Goal: Information Seeking & Learning: Learn about a topic

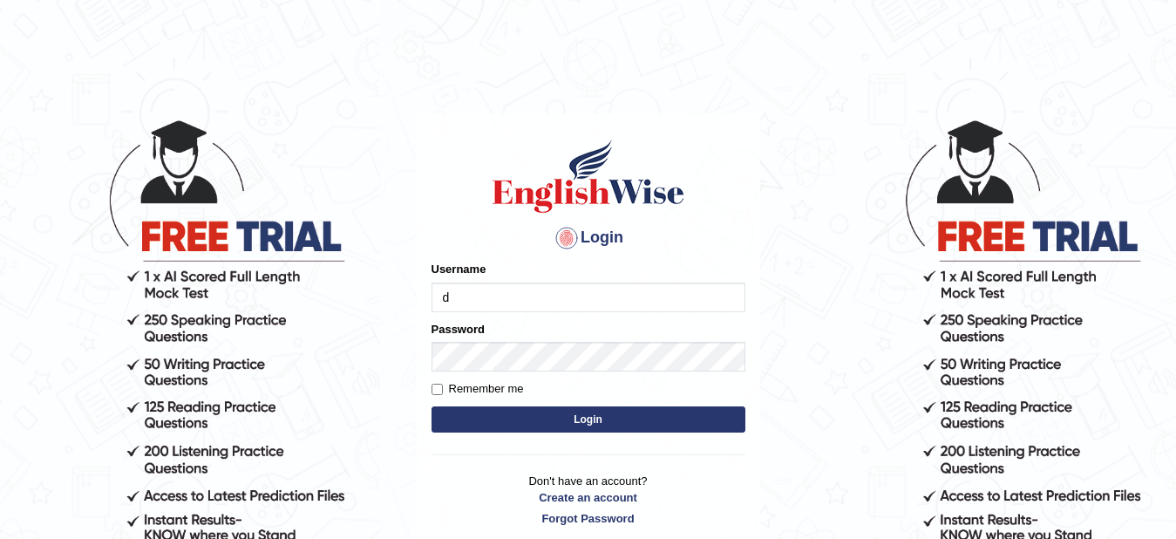
type input "dentalworld15"
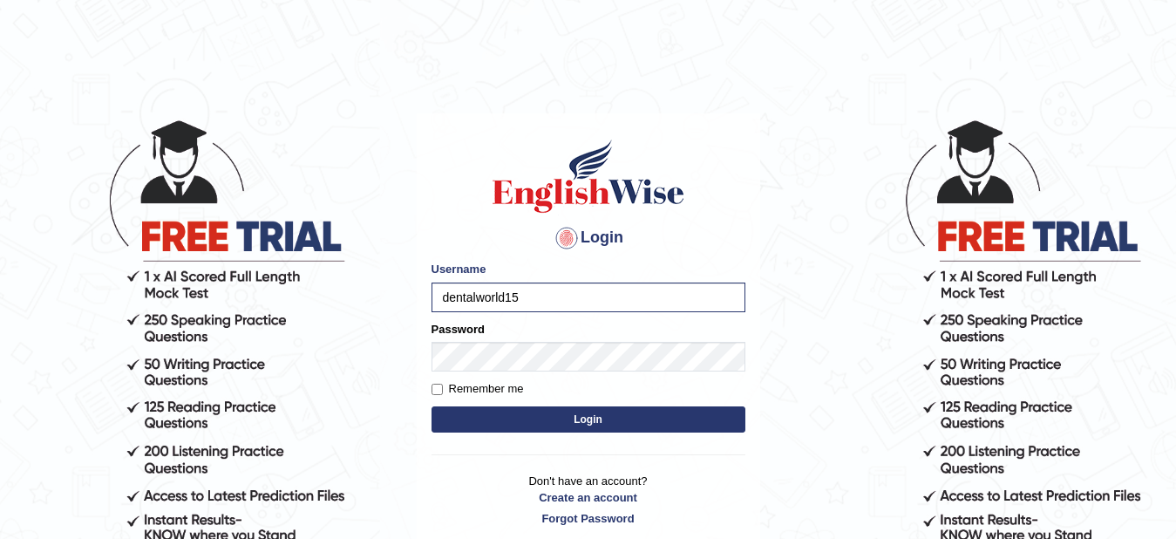
click at [524, 406] on button "Login" at bounding box center [588, 419] width 314 height 26
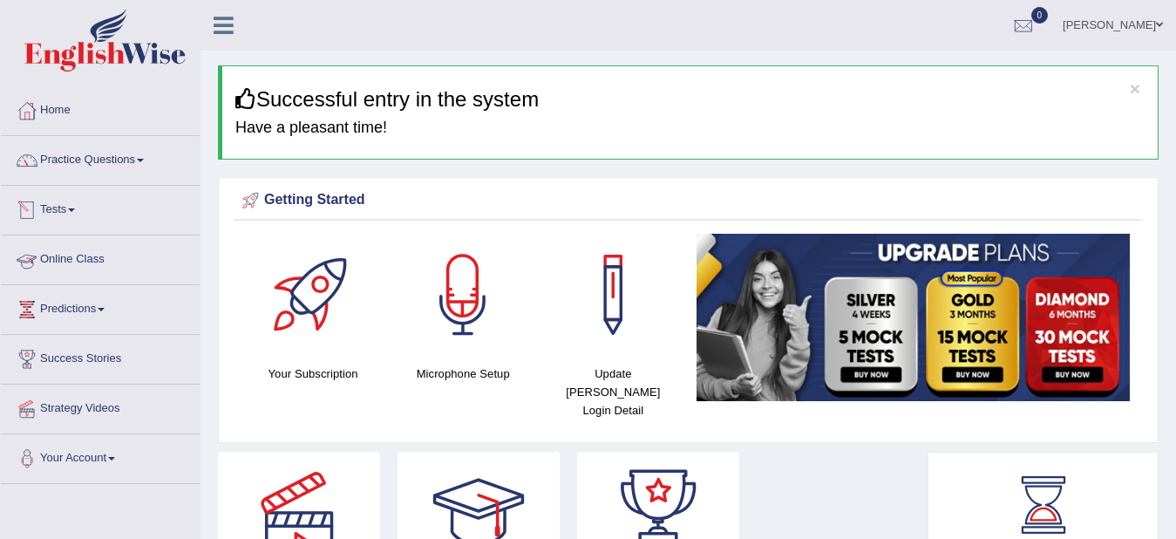
click at [69, 253] on link "Online Class" at bounding box center [100, 257] width 199 height 44
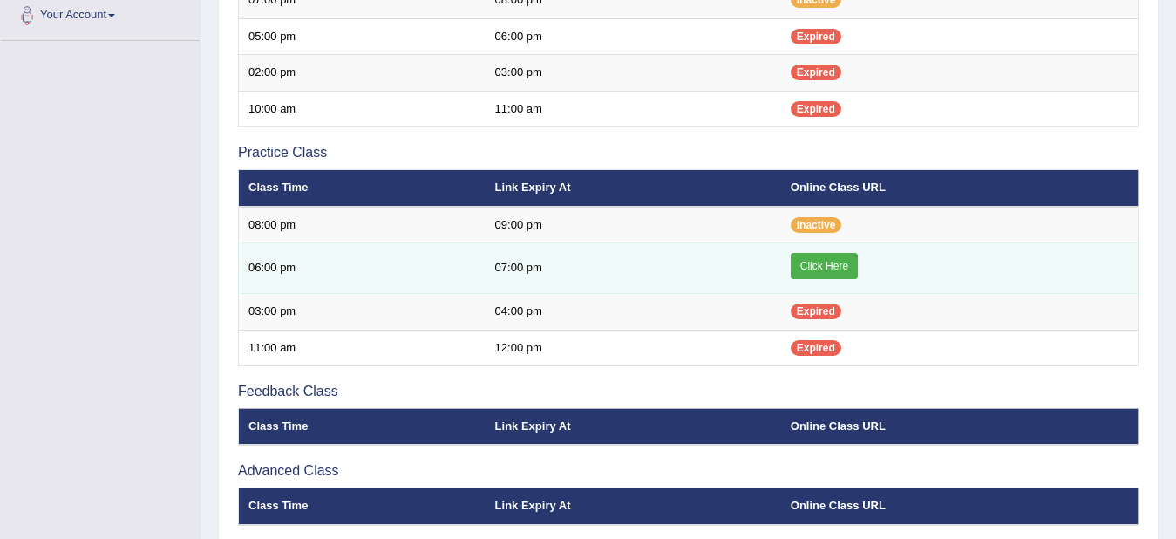
click at [835, 268] on link "Click Here" at bounding box center [823, 266] width 67 height 26
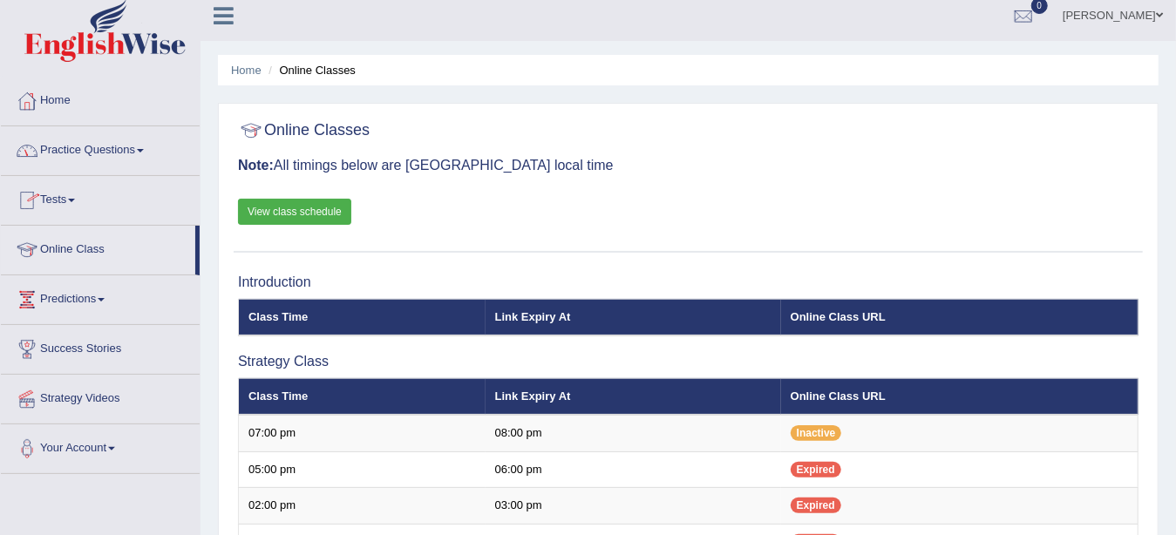
scroll to position [16, 0]
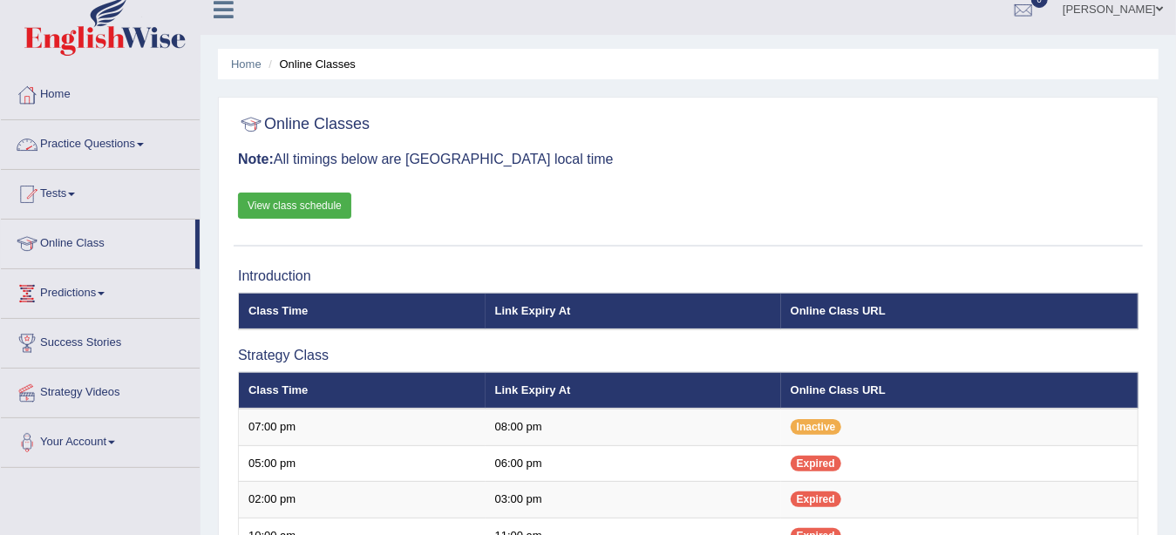
click at [110, 133] on link "Practice Questions" at bounding box center [100, 142] width 199 height 44
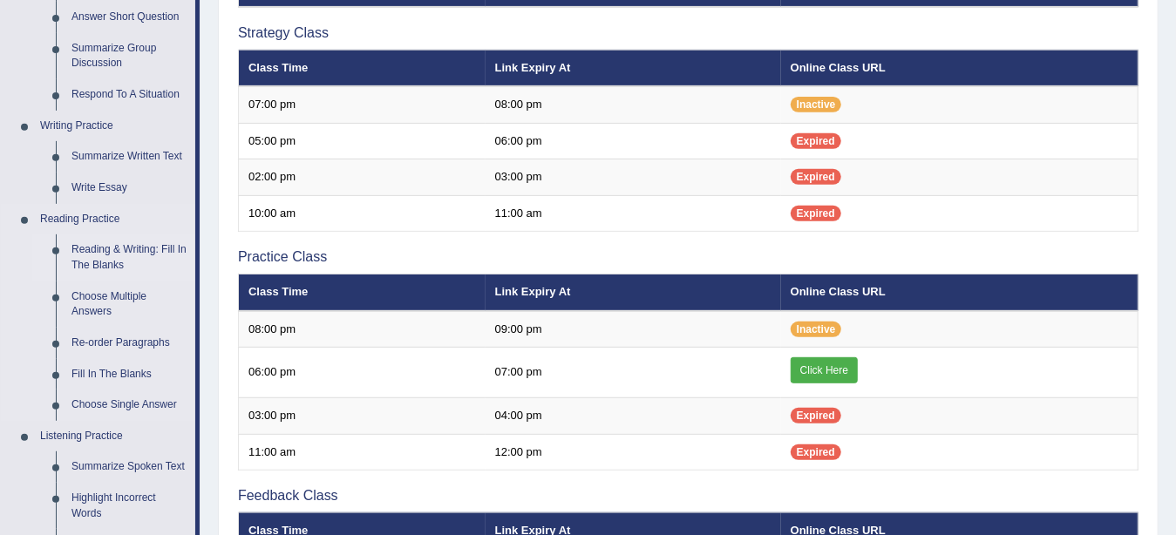
scroll to position [458, 0]
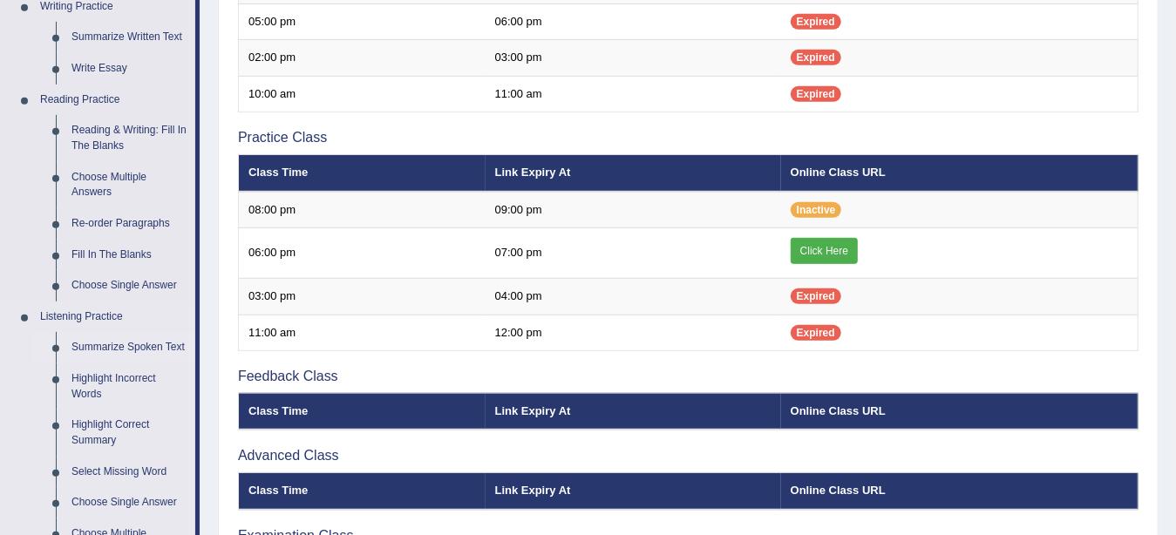
click at [157, 343] on link "Summarize Spoken Text" at bounding box center [130, 347] width 132 height 31
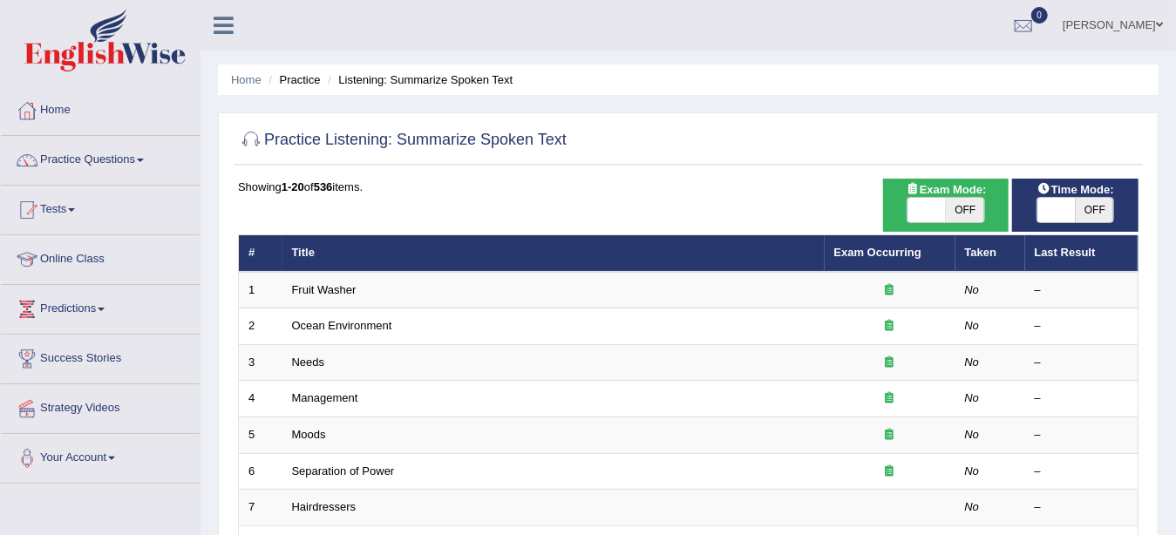
click at [816, 288] on td "Fruit Washer" at bounding box center [553, 290] width 542 height 37
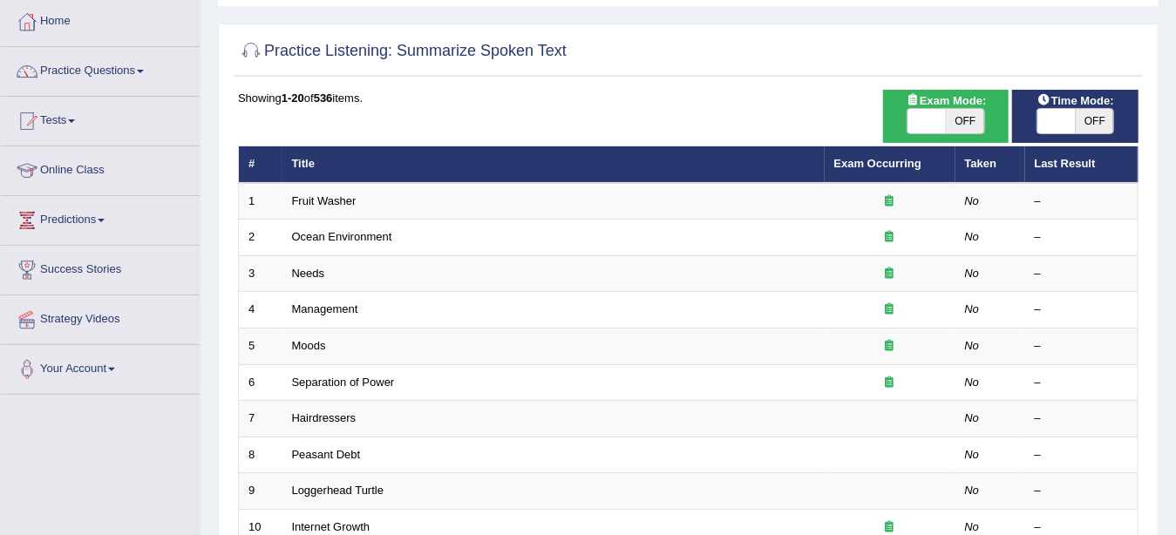
scroll to position [100, 0]
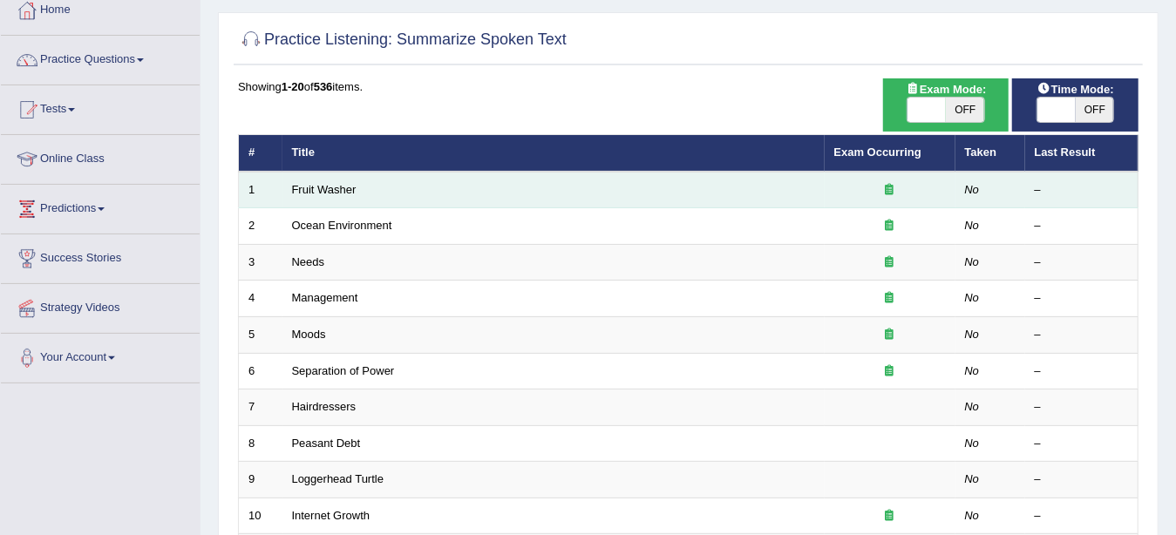
click at [431, 192] on td "Fruit Washer" at bounding box center [553, 190] width 542 height 37
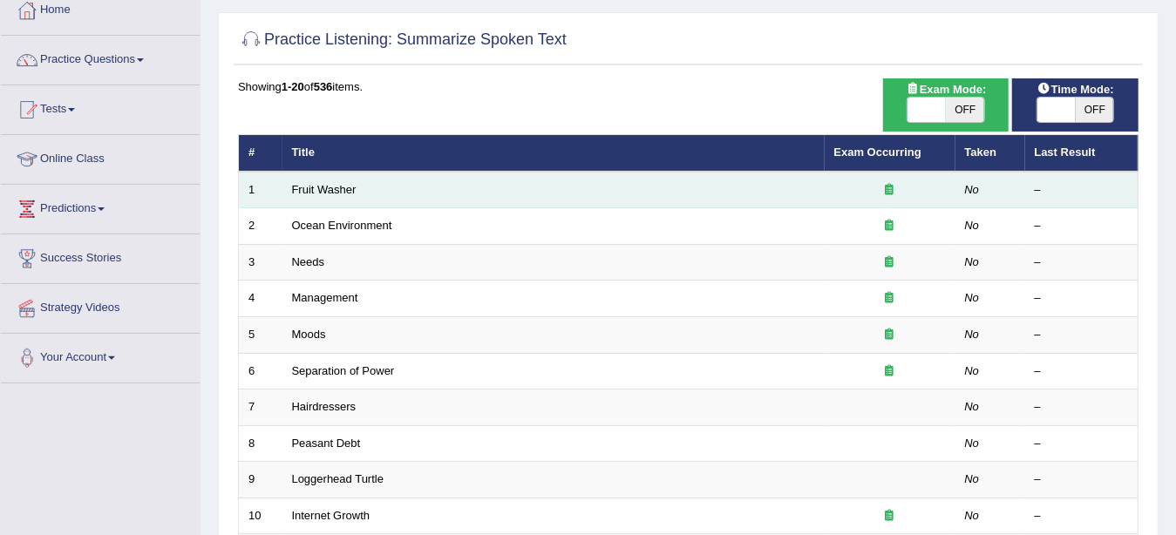
click at [431, 192] on td "Fruit Washer" at bounding box center [553, 190] width 542 height 37
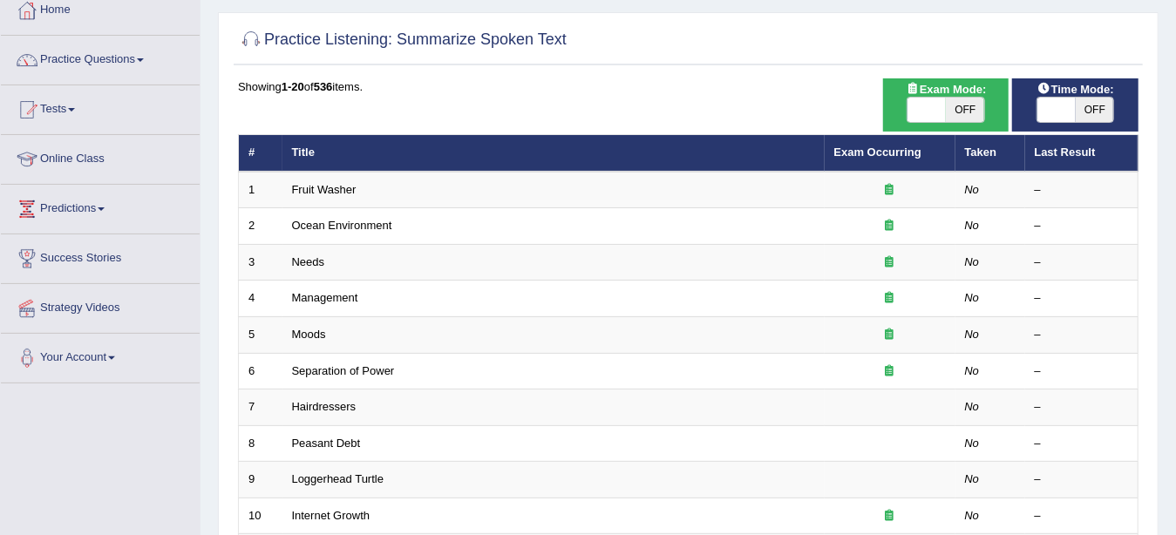
click at [567, 159] on th "Title" at bounding box center [553, 153] width 542 height 37
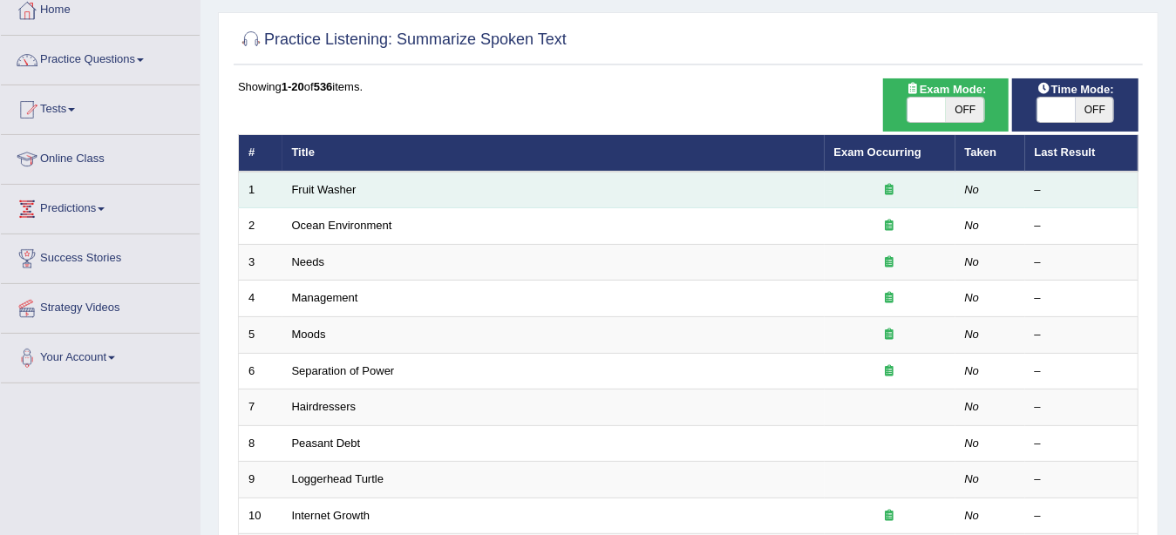
click at [600, 204] on td "Fruit Washer" at bounding box center [553, 190] width 542 height 37
click at [695, 202] on td "Fruit Washer" at bounding box center [553, 190] width 542 height 37
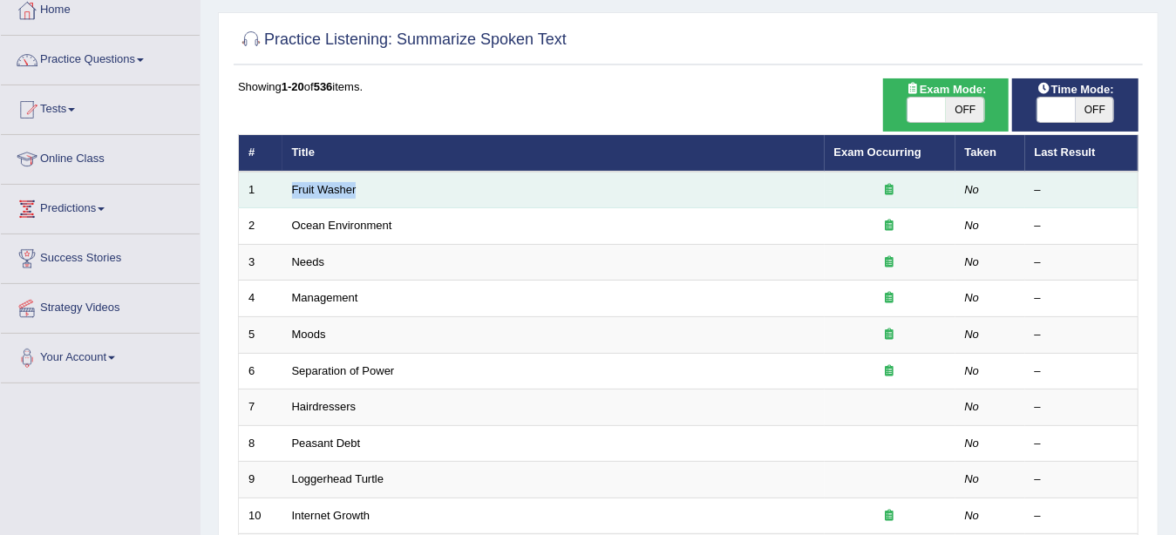
click at [695, 202] on td "Fruit Washer" at bounding box center [553, 190] width 542 height 37
click at [905, 192] on div at bounding box center [890, 190] width 112 height 17
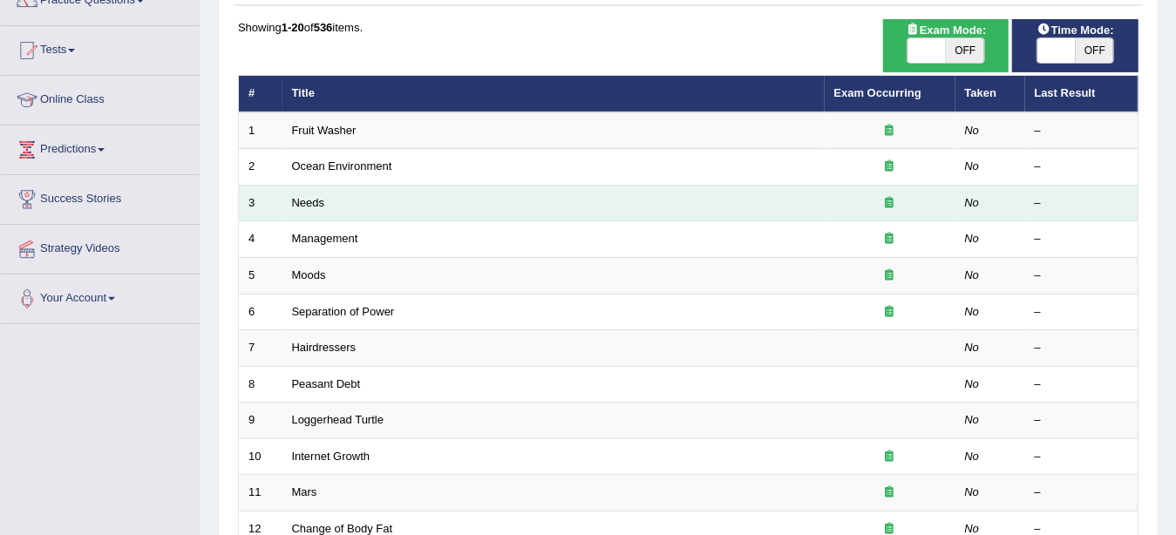
scroll to position [164, 0]
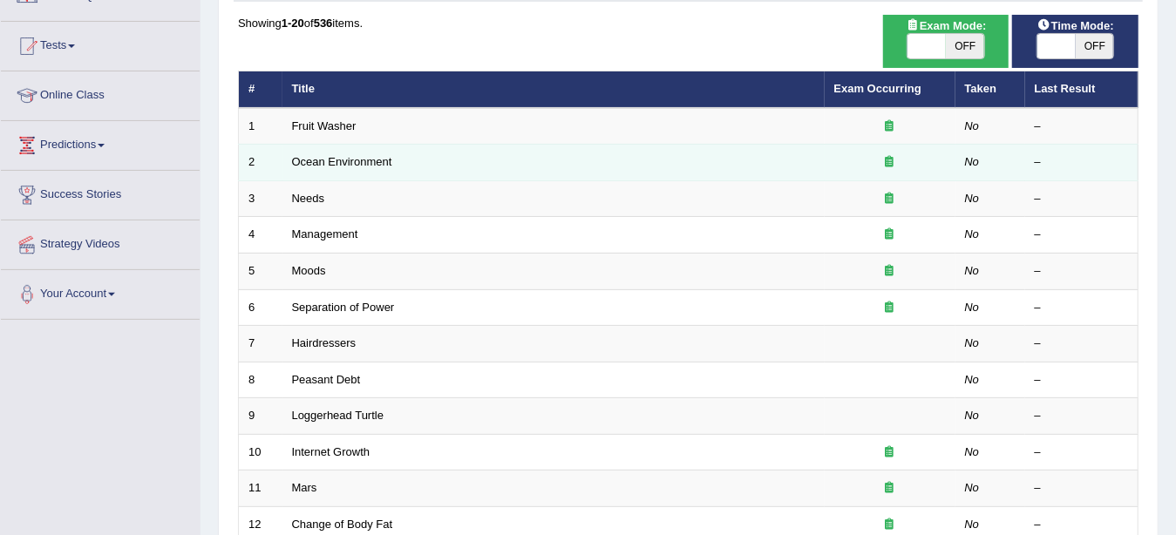
click at [685, 161] on td "Ocean Environment" at bounding box center [553, 163] width 542 height 37
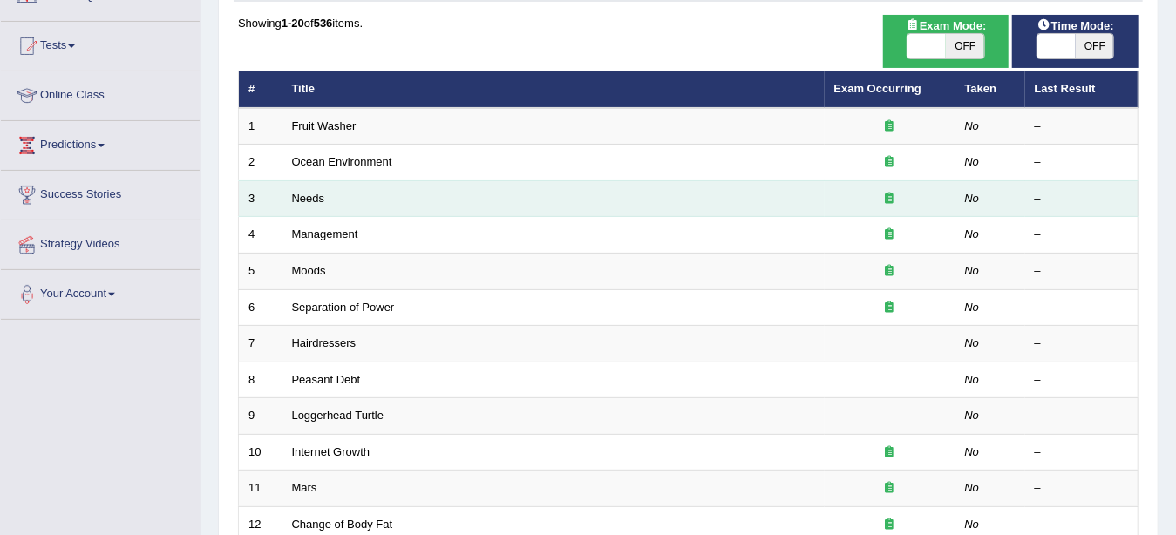
click at [687, 200] on td "Needs" at bounding box center [553, 198] width 542 height 37
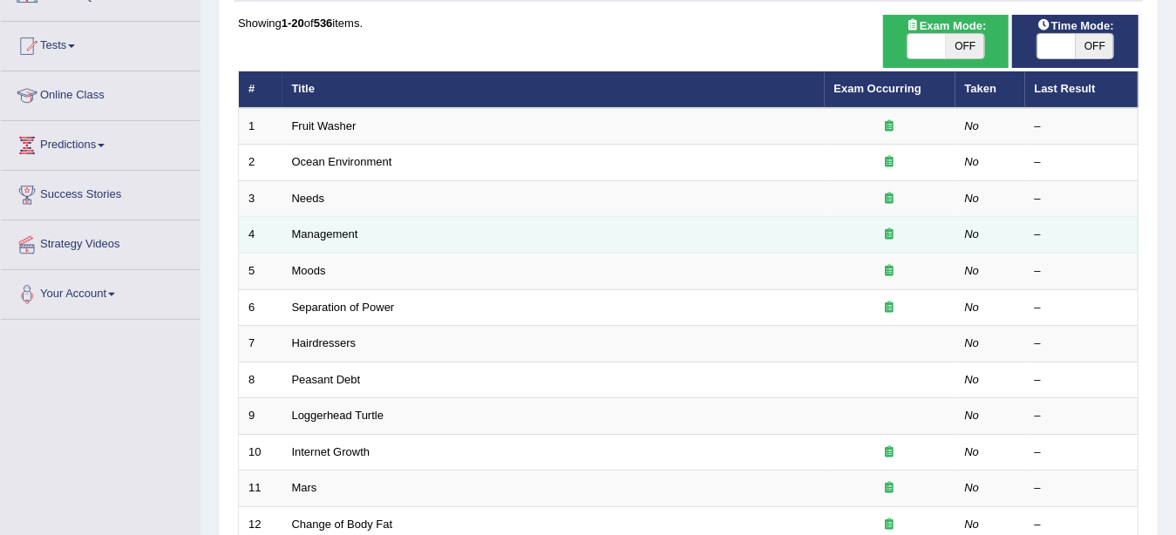
click at [627, 246] on td "Management" at bounding box center [553, 235] width 542 height 37
click at [290, 241] on td "Management" at bounding box center [553, 235] width 542 height 37
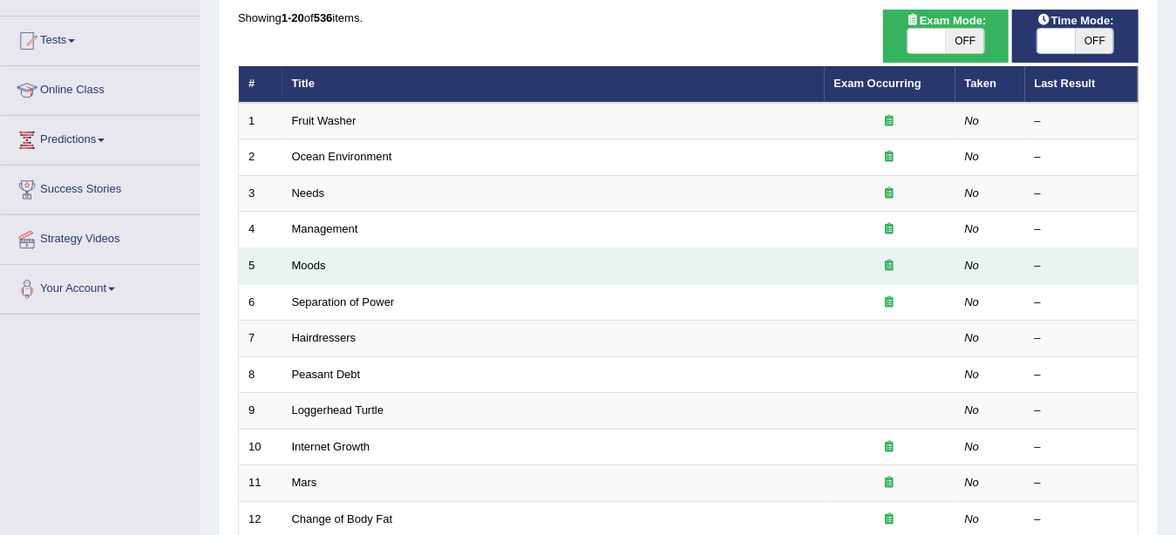
scroll to position [173, 0]
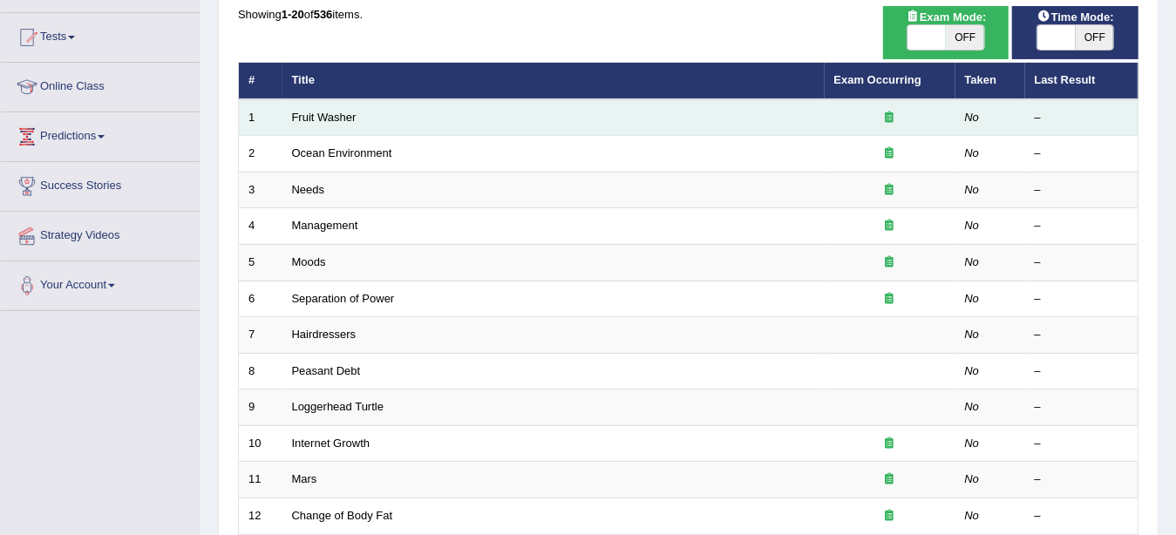
click at [278, 111] on td "1" at bounding box center [261, 117] width 44 height 37
click at [329, 113] on link "Fruit Washer" at bounding box center [324, 117] width 64 height 13
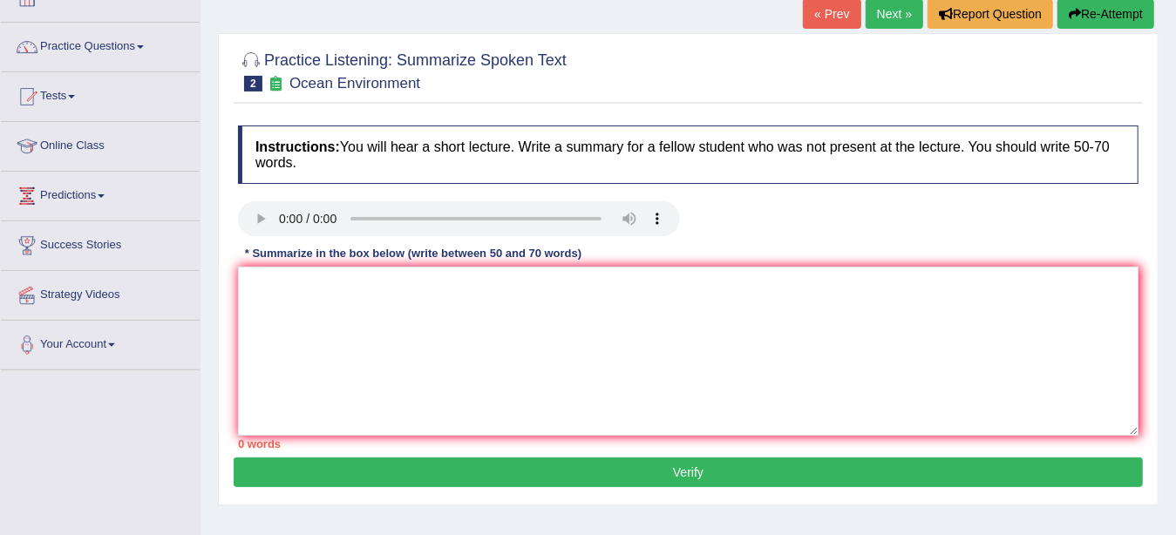
scroll to position [222, 0]
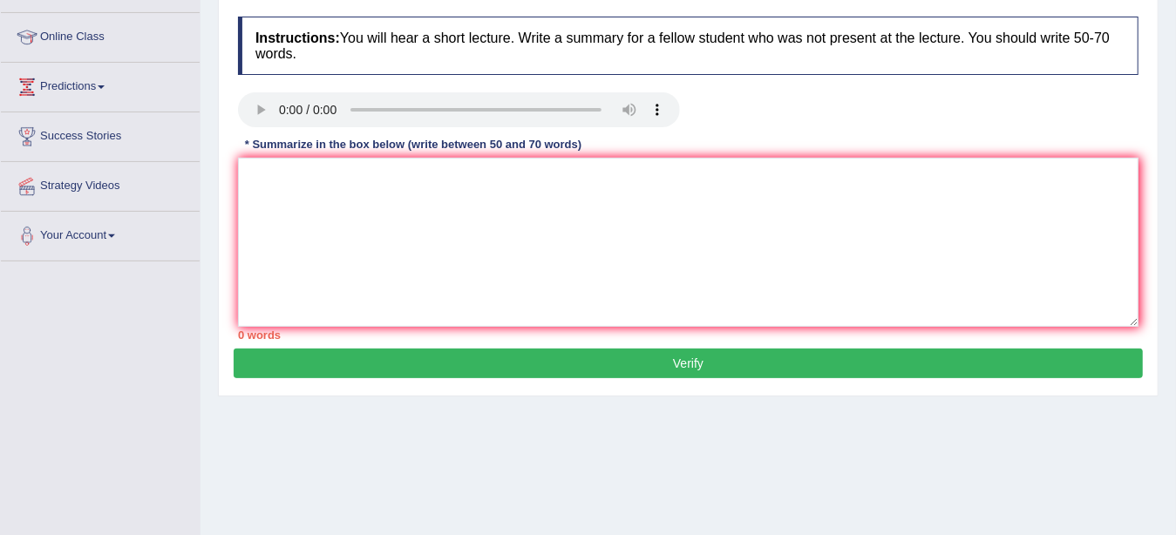
click at [600, 410] on div "Home Practice Listening: Summarize Spoken Text Ocean Environment « Prev Next » …" at bounding box center [687, 214] width 975 height 872
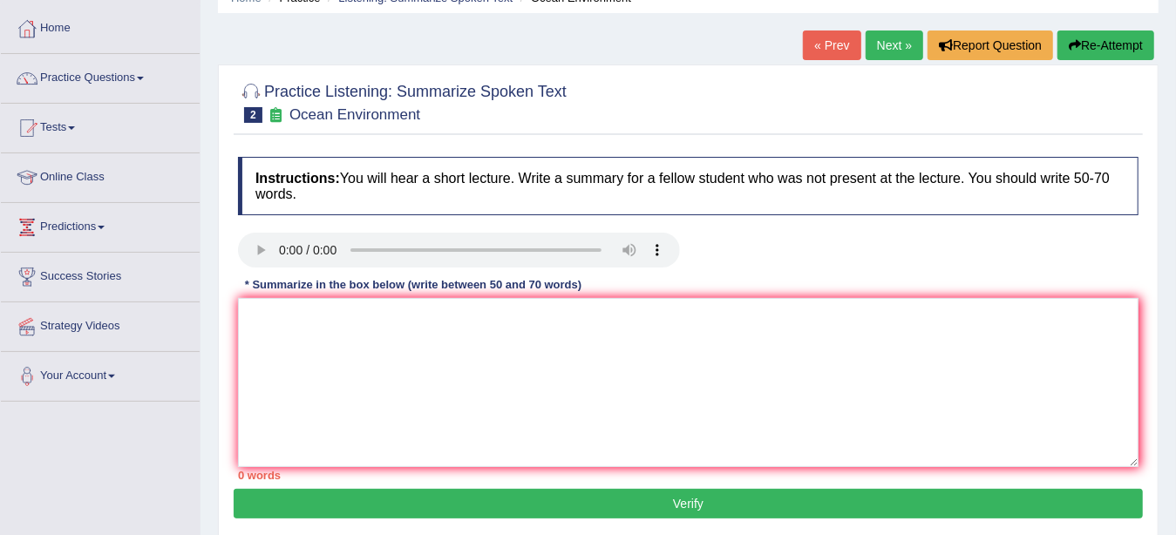
scroll to position [0, 0]
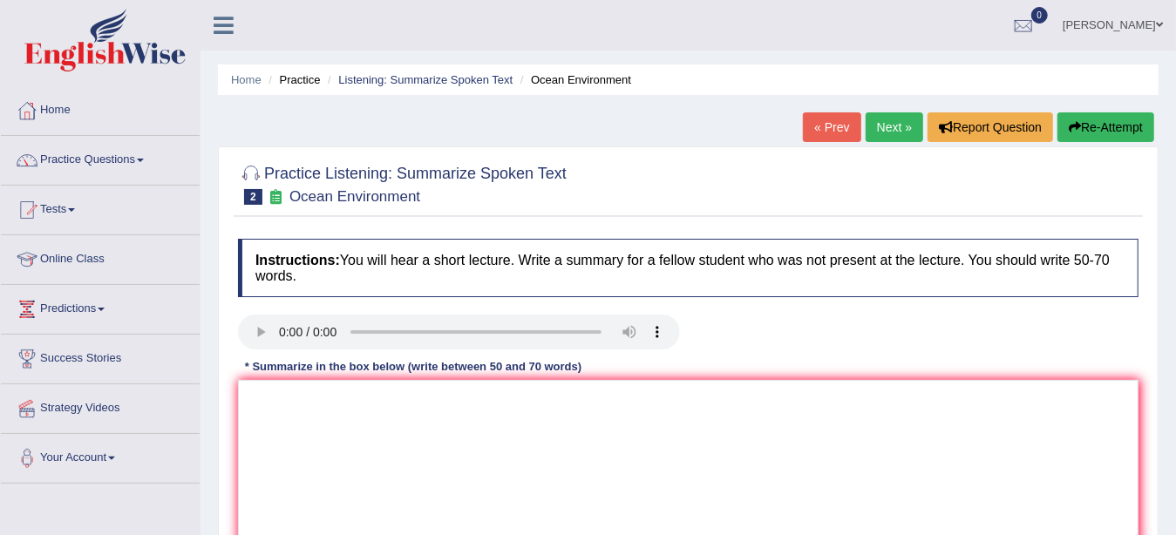
click at [873, 126] on link "Next »" at bounding box center [894, 127] width 58 height 30
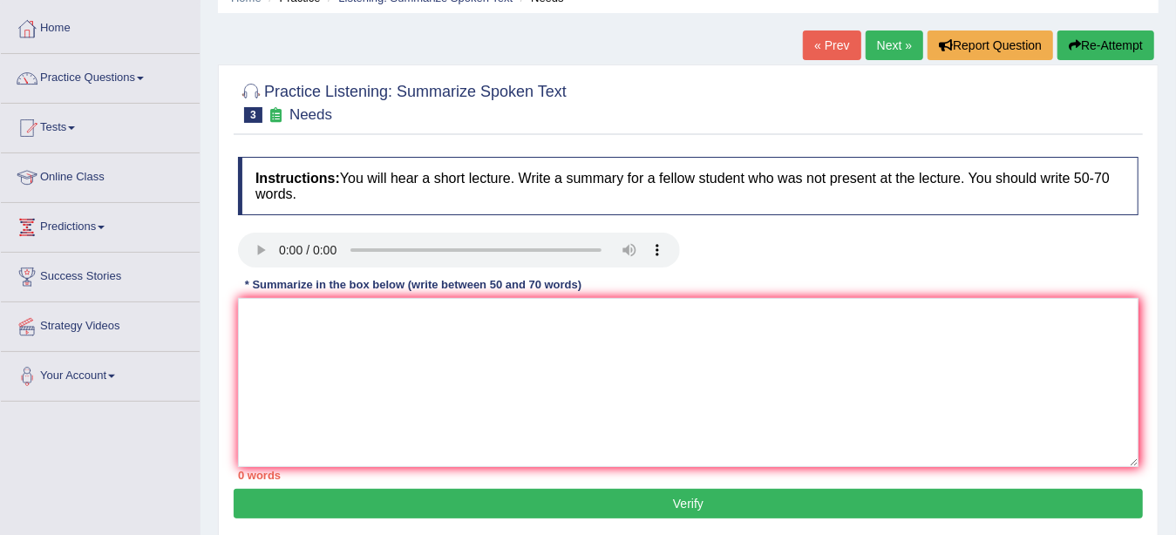
scroll to position [75, 0]
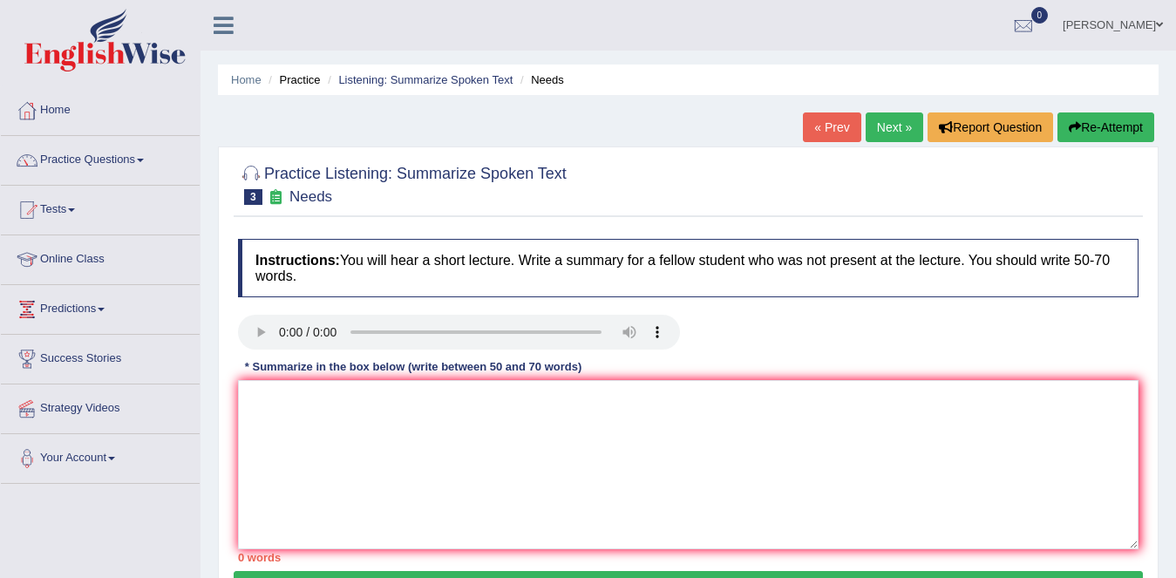
click at [227, 17] on icon at bounding box center [224, 25] width 20 height 23
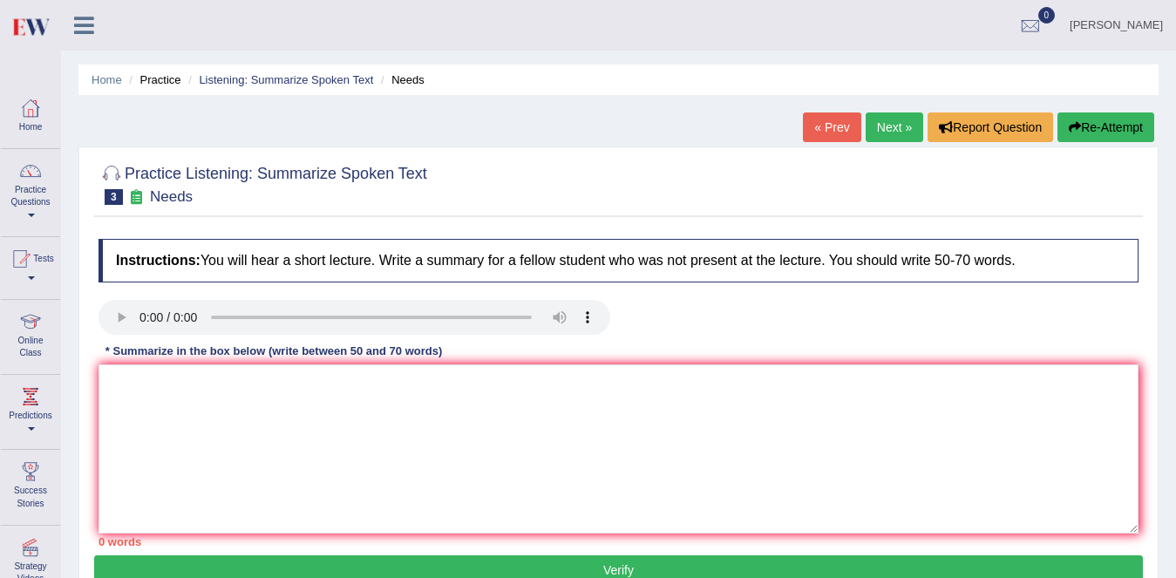
click at [91, 31] on icon at bounding box center [84, 25] width 20 height 23
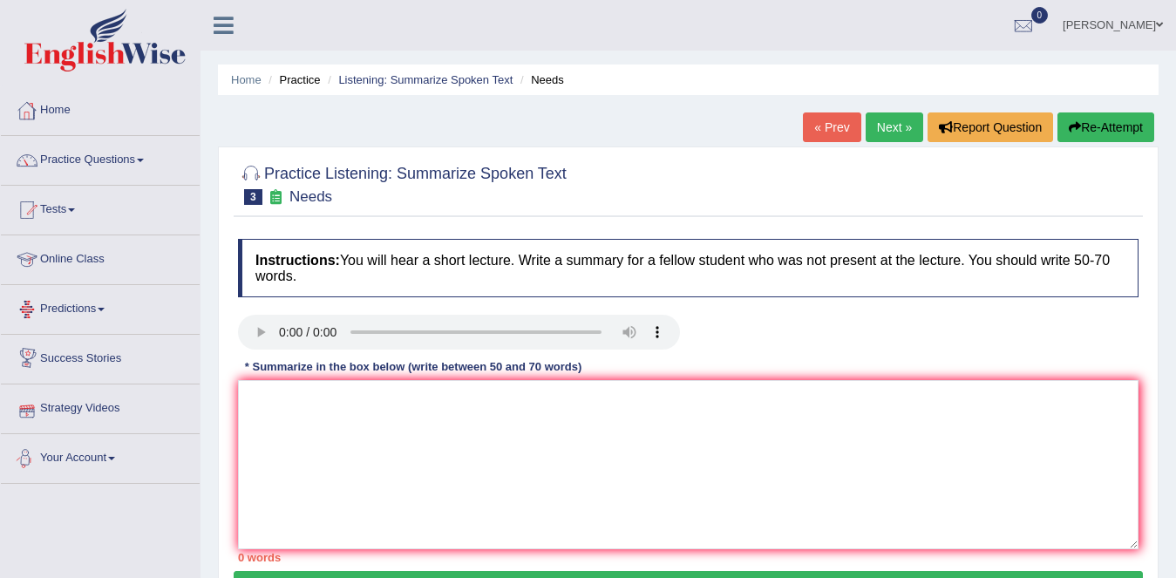
click at [87, 461] on link "Your Account" at bounding box center [100, 456] width 199 height 44
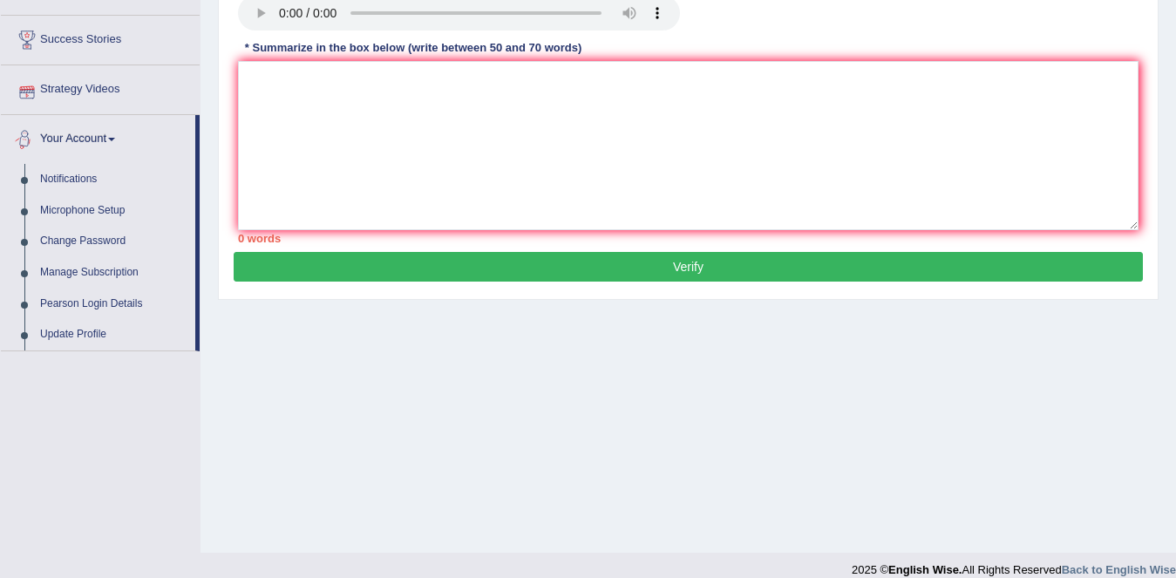
scroll to position [337, 0]
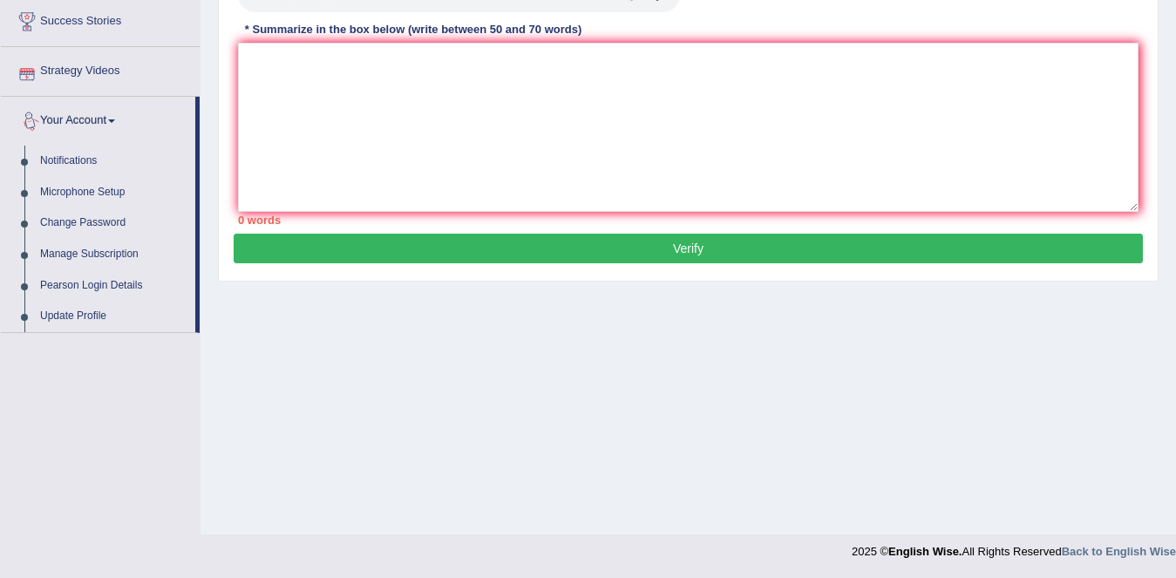
click at [79, 404] on div "Toggle navigation Home Practice Questions Speaking Practice Read Aloud Repeat S…" at bounding box center [588, 116] width 1176 height 906
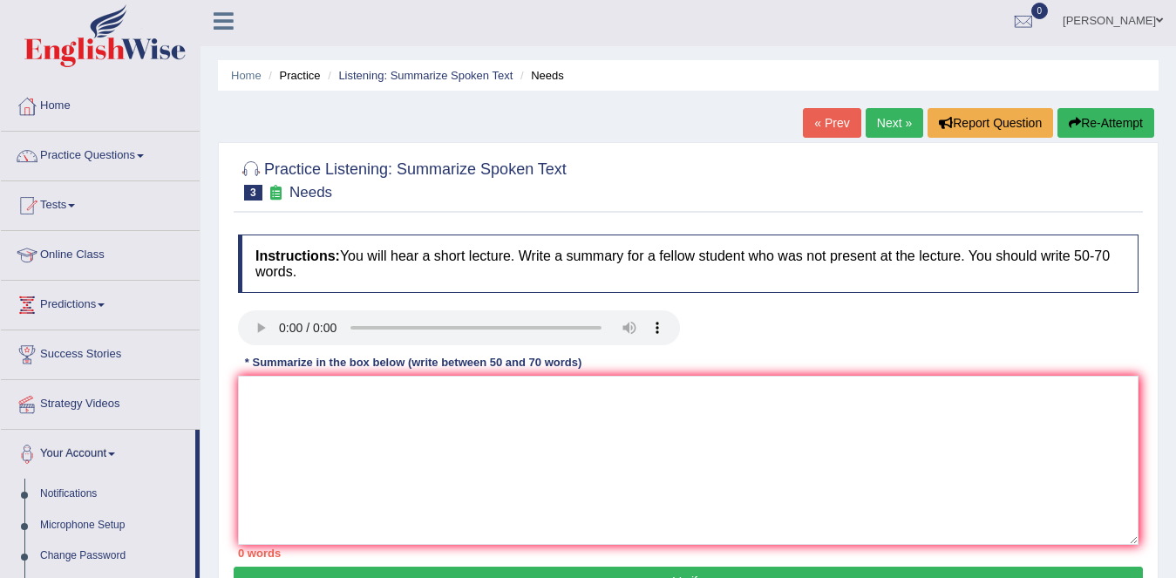
scroll to position [0, 0]
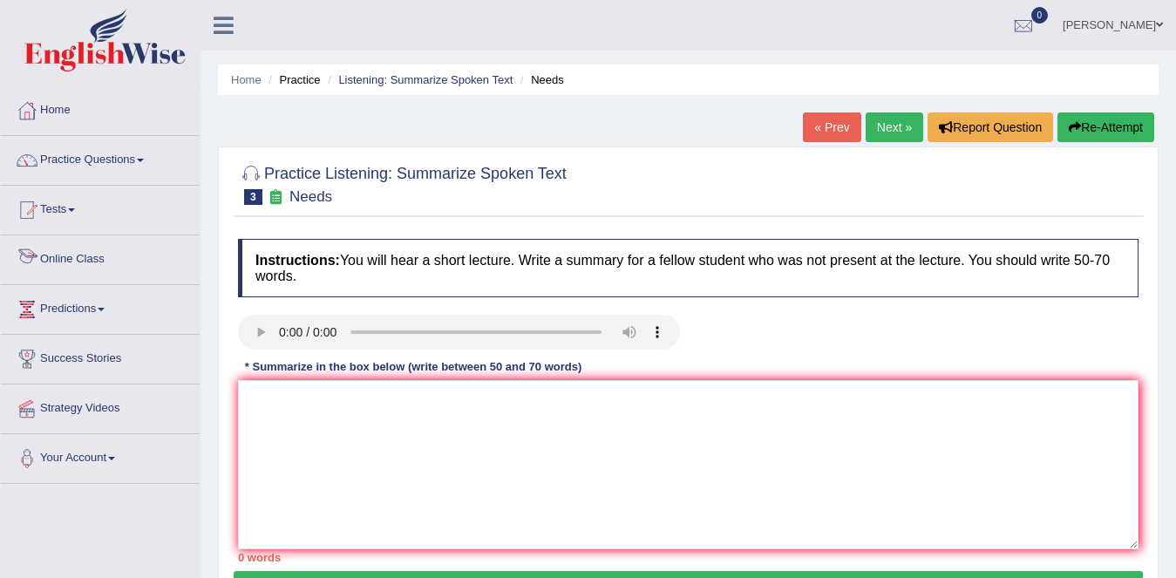
click at [85, 250] on link "Online Class" at bounding box center [100, 257] width 199 height 44
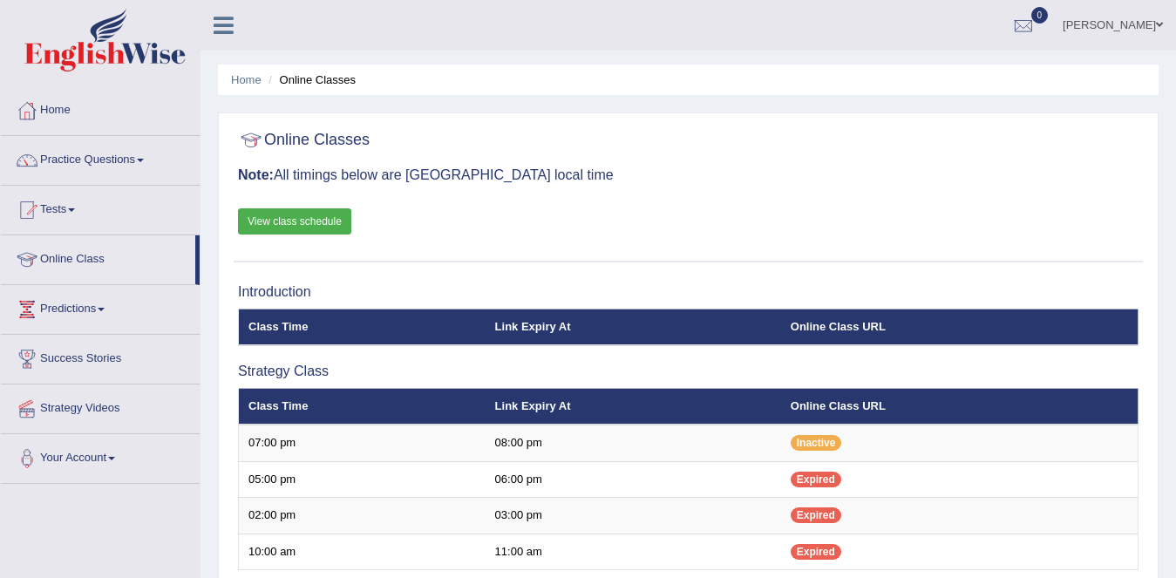
click at [145, 180] on li "Practice Questions Speaking Practice Read Aloud Repeat Sentence Describe Image …" at bounding box center [100, 161] width 199 height 50
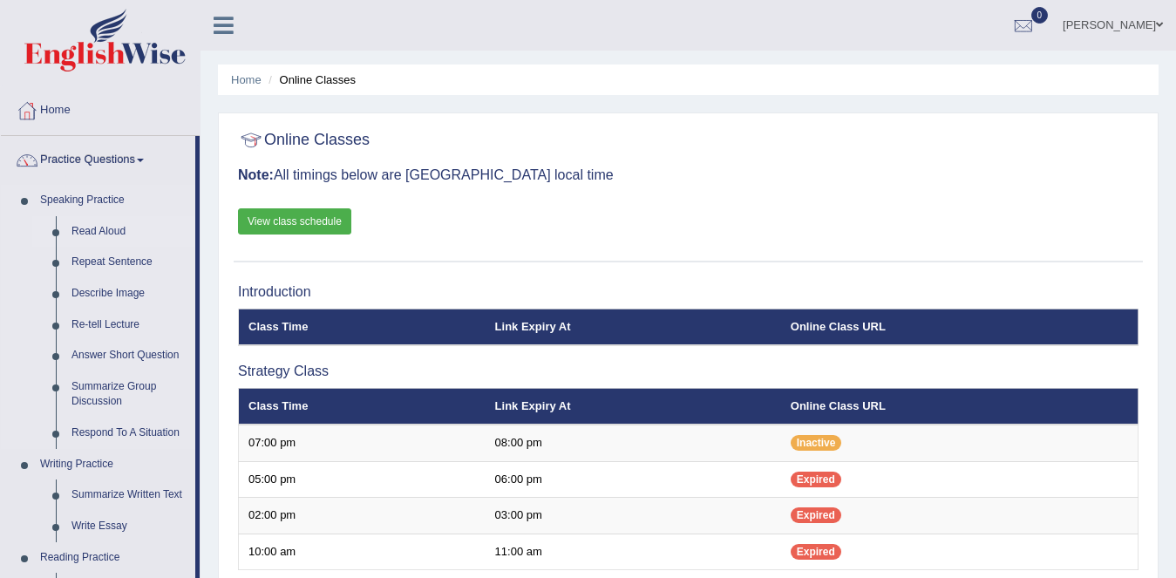
click at [132, 227] on link "Read Aloud" at bounding box center [130, 231] width 132 height 31
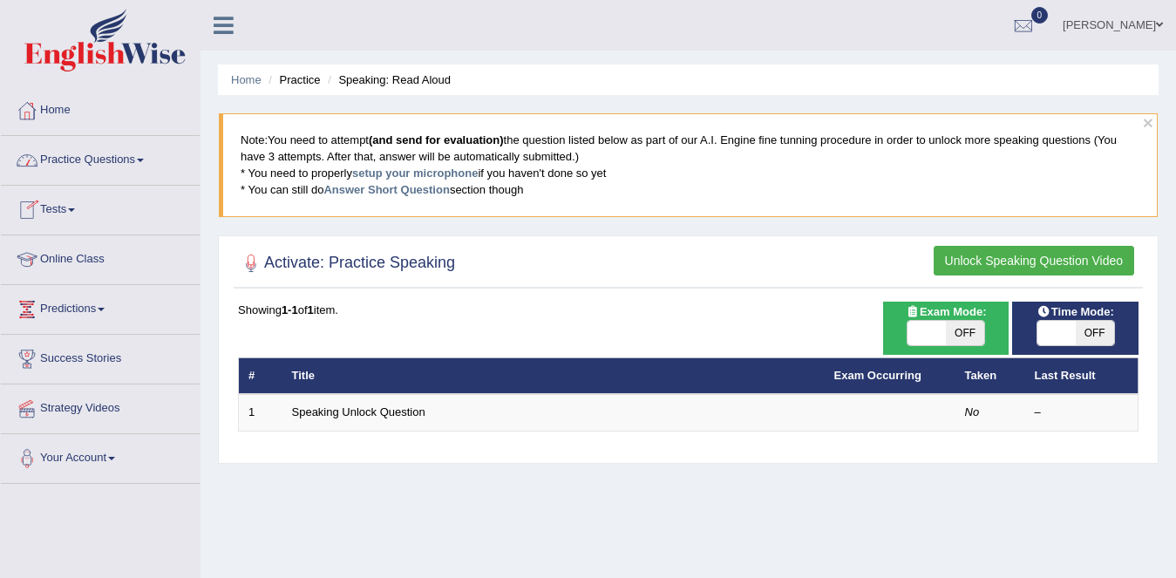
click at [85, 166] on link "Practice Questions" at bounding box center [100, 158] width 199 height 44
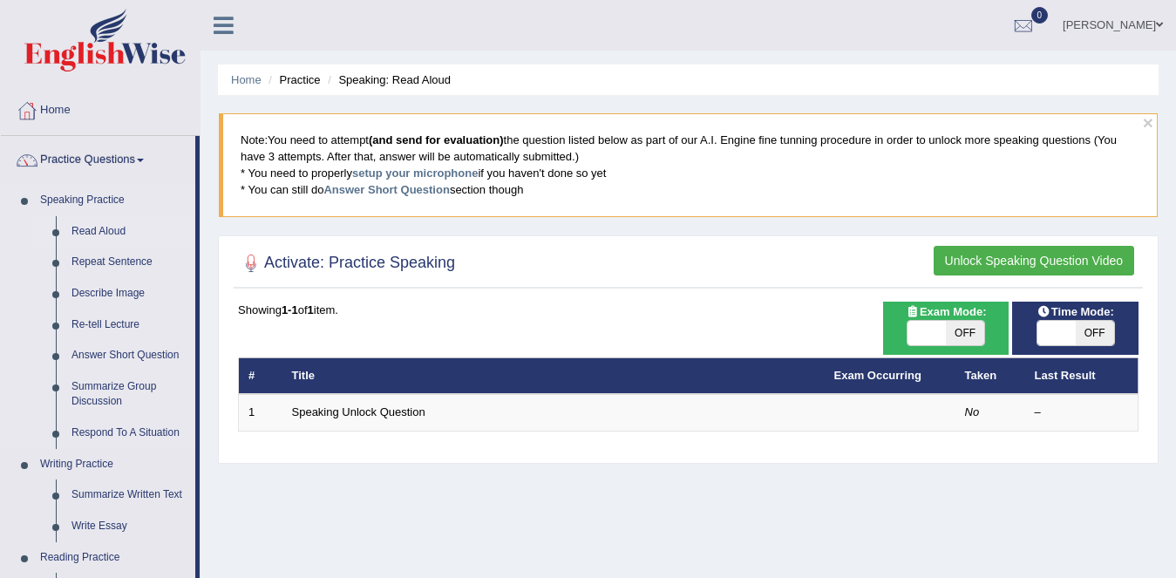
click at [97, 225] on link "Read Aloud" at bounding box center [130, 231] width 132 height 31
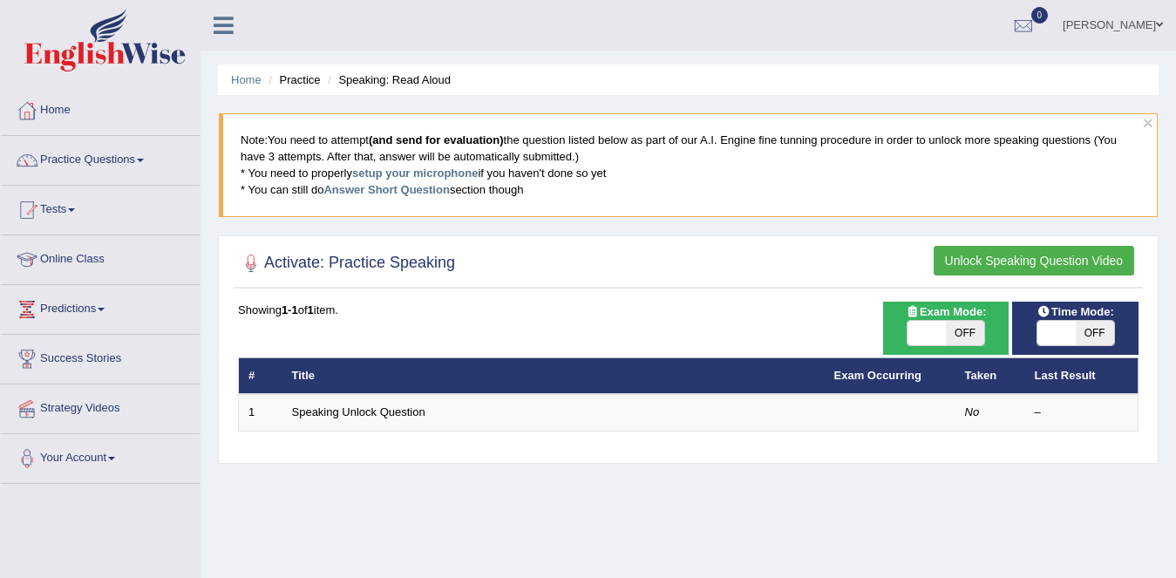
click at [1016, 256] on button "Unlock Speaking Question Video" at bounding box center [1033, 261] width 200 height 30
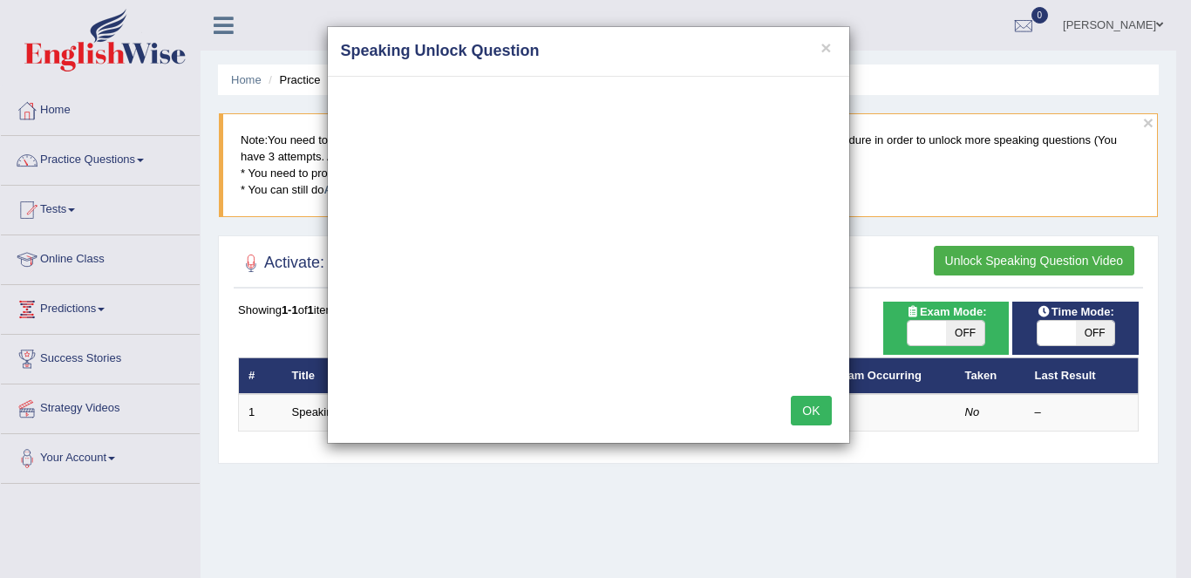
click at [817, 396] on button "OK" at bounding box center [810, 411] width 40 height 30
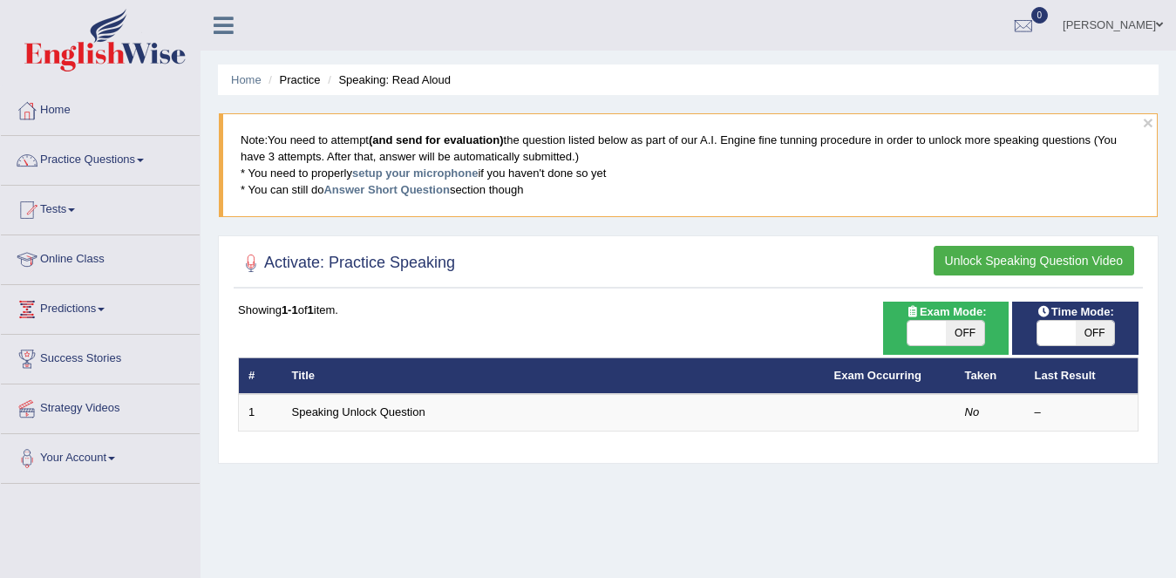
click at [1058, 271] on button "Unlock Speaking Question Video" at bounding box center [1033, 261] width 200 height 30
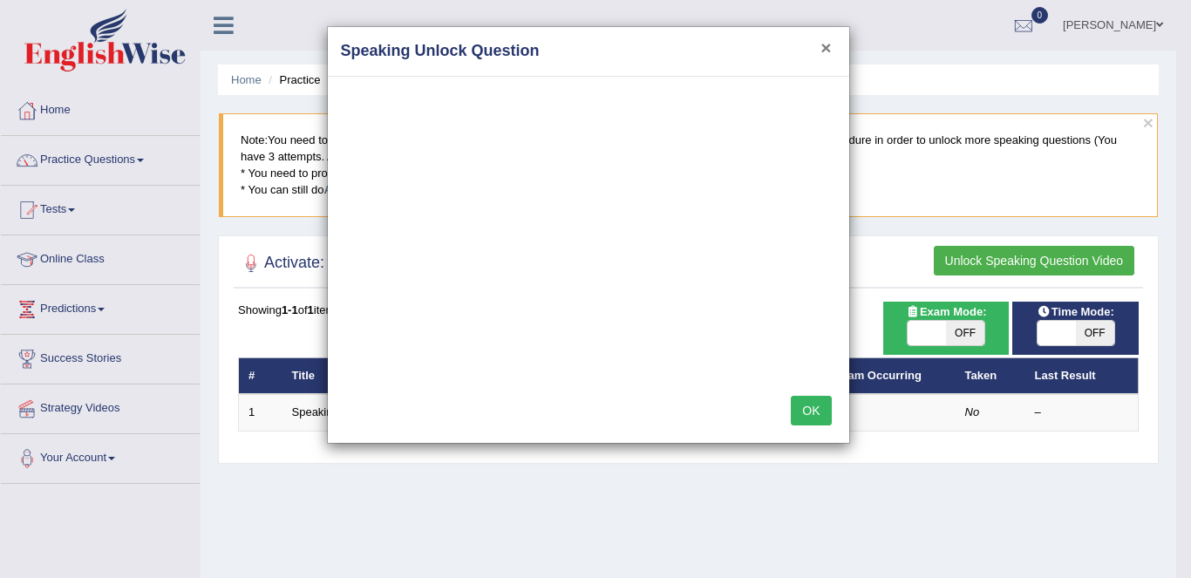
click at [823, 48] on button "×" at bounding box center [825, 47] width 10 height 18
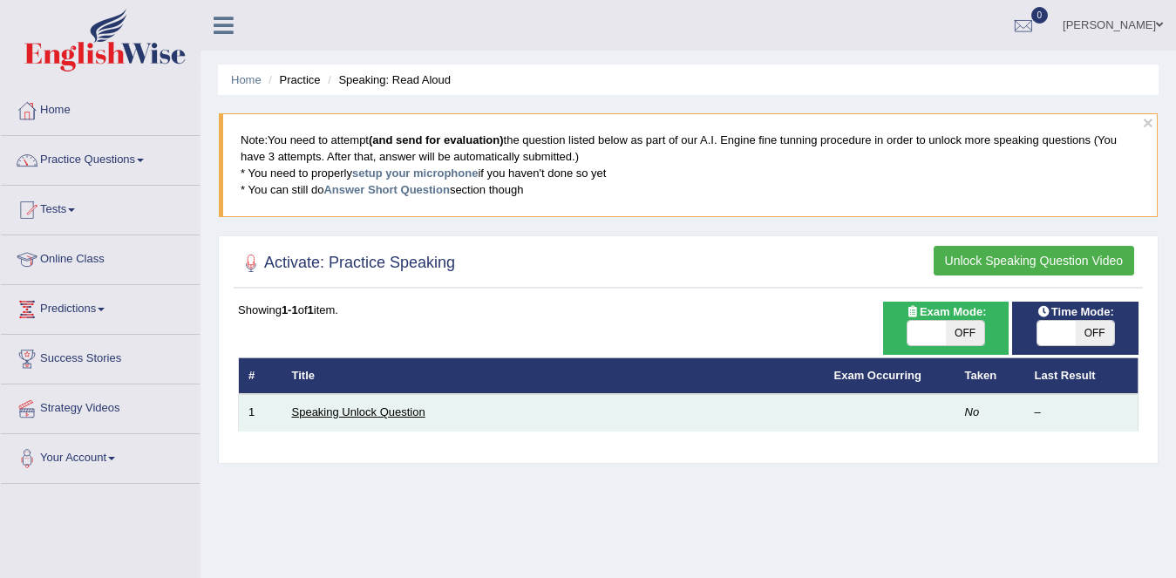
click at [392, 411] on link "Speaking Unlock Question" at bounding box center [358, 411] width 133 height 13
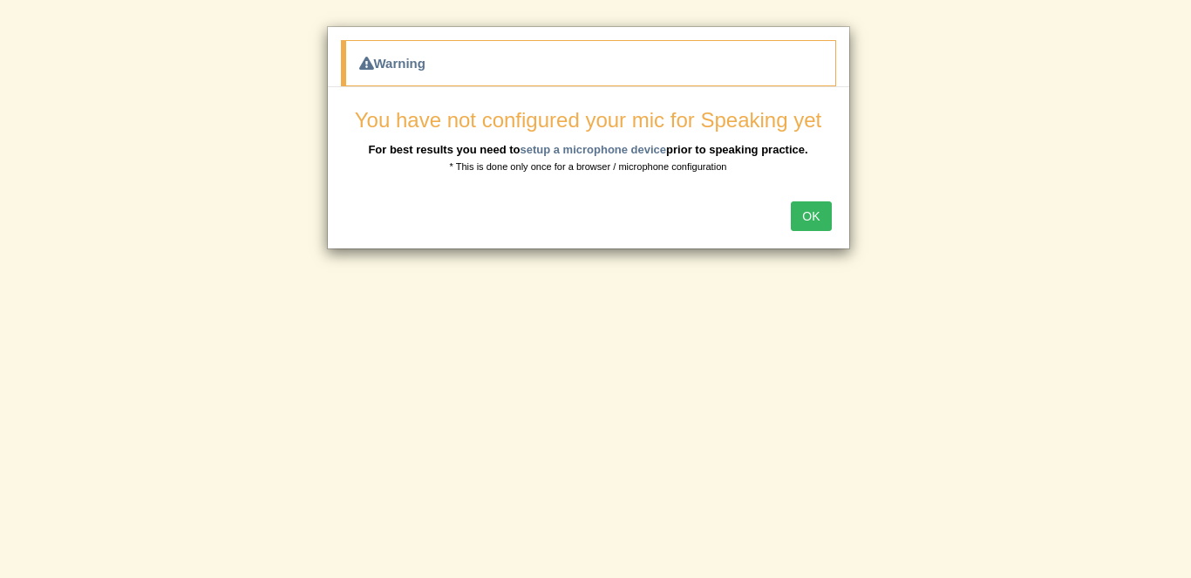
click at [798, 212] on button "OK" at bounding box center [810, 216] width 40 height 30
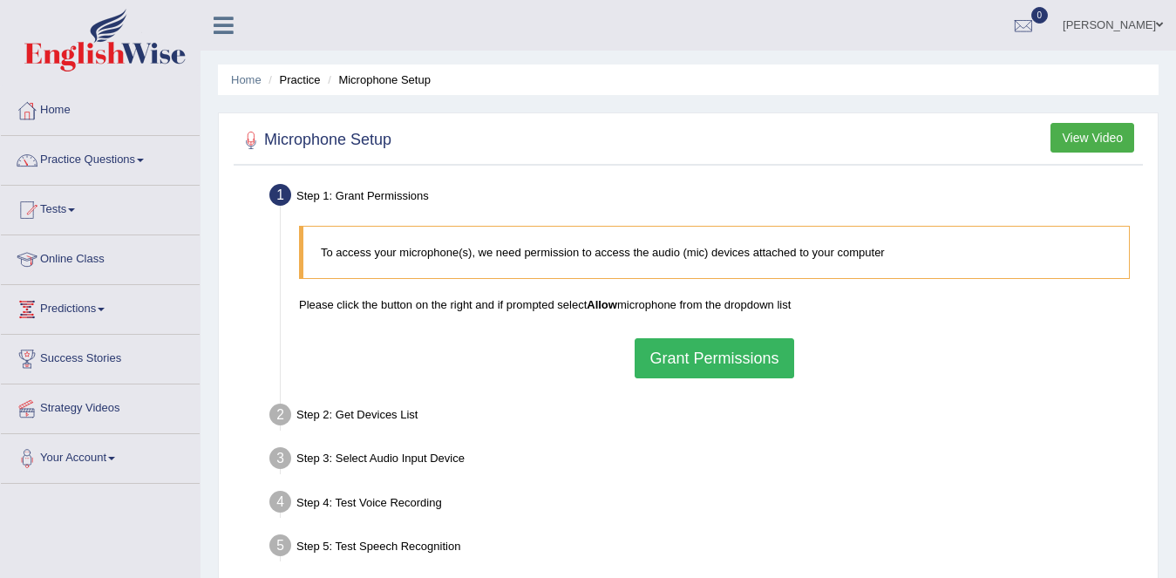
click at [676, 352] on button "Grant Permissions" at bounding box center [713, 358] width 159 height 40
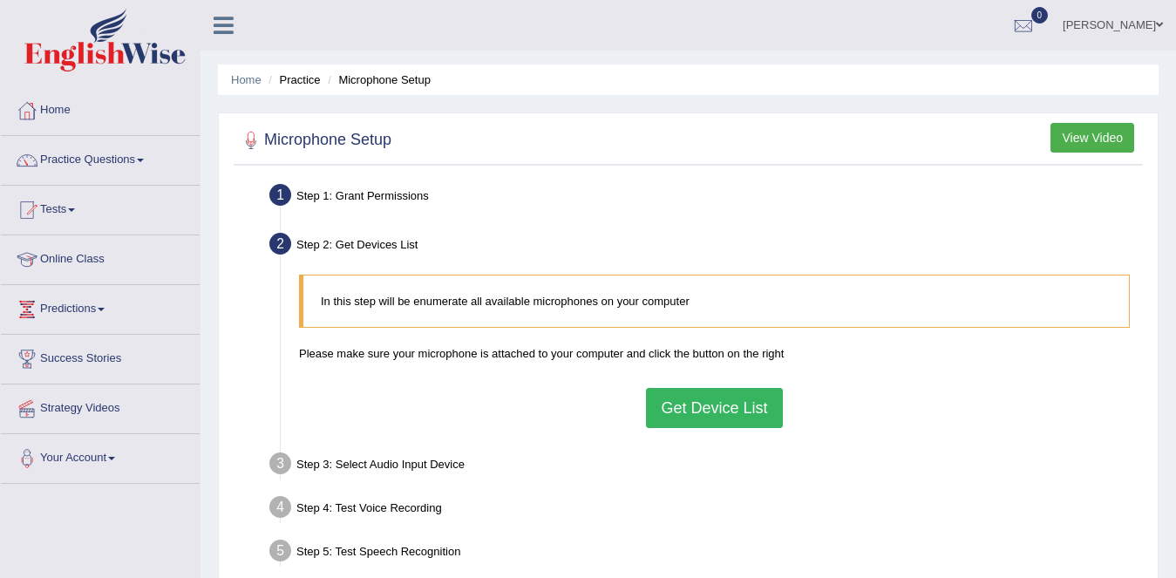
click at [695, 411] on button "Get Device List" at bounding box center [714, 408] width 136 height 40
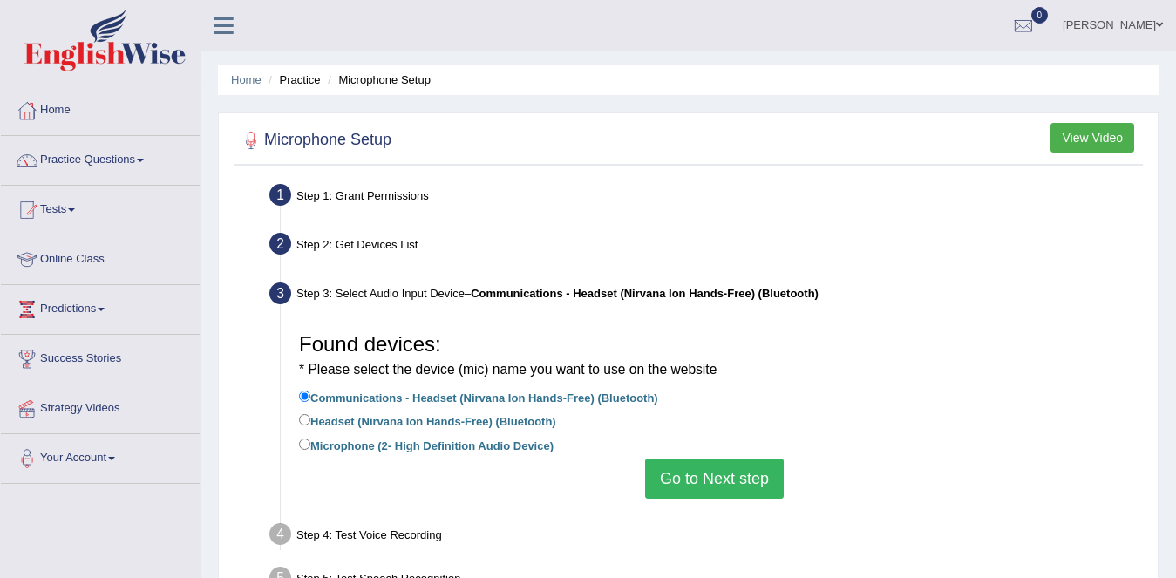
drag, startPoint x: 694, startPoint y: 411, endPoint x: 355, endPoint y: 213, distance: 393.0
click at [355, 213] on ul "Step 1: Grant Permissions To access your microphone(s), we need permission to a…" at bounding box center [688, 411] width 900 height 465
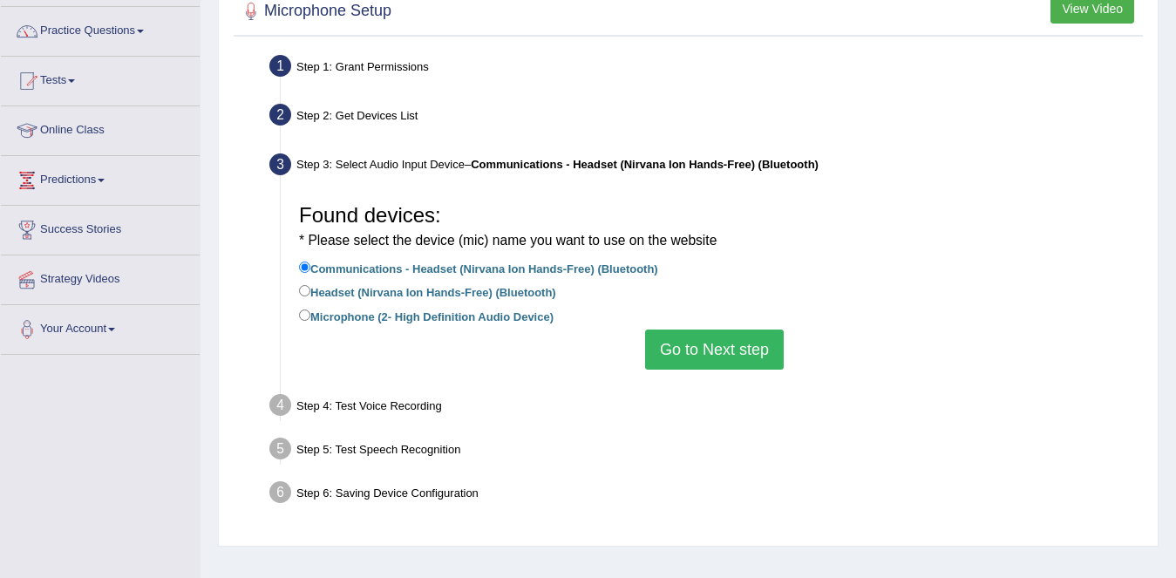
scroll to position [169, 0]
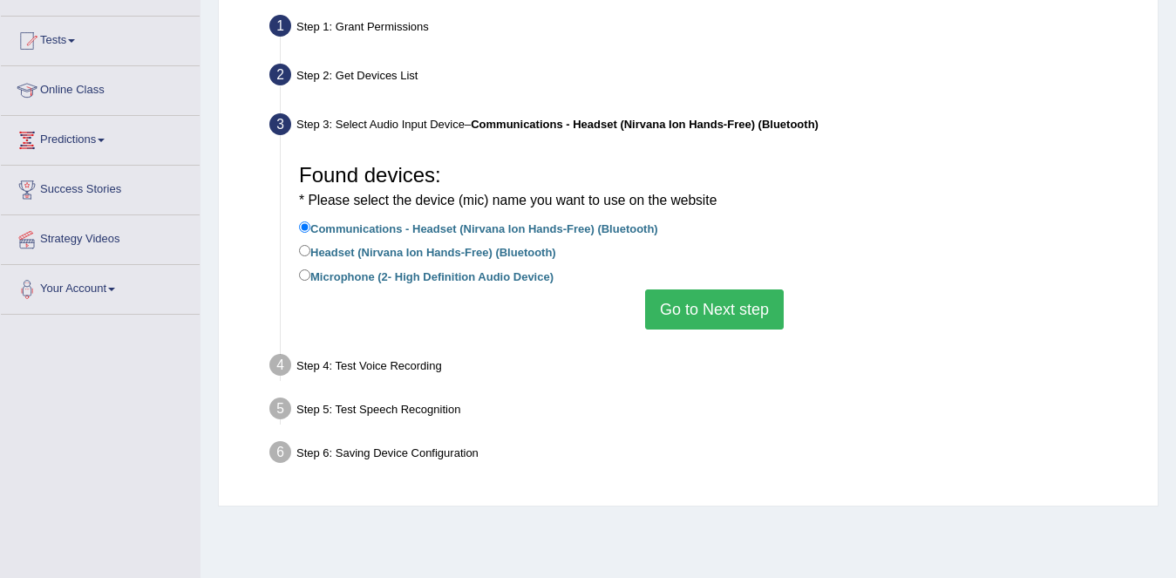
click at [686, 312] on button "Go to Next step" at bounding box center [714, 309] width 139 height 40
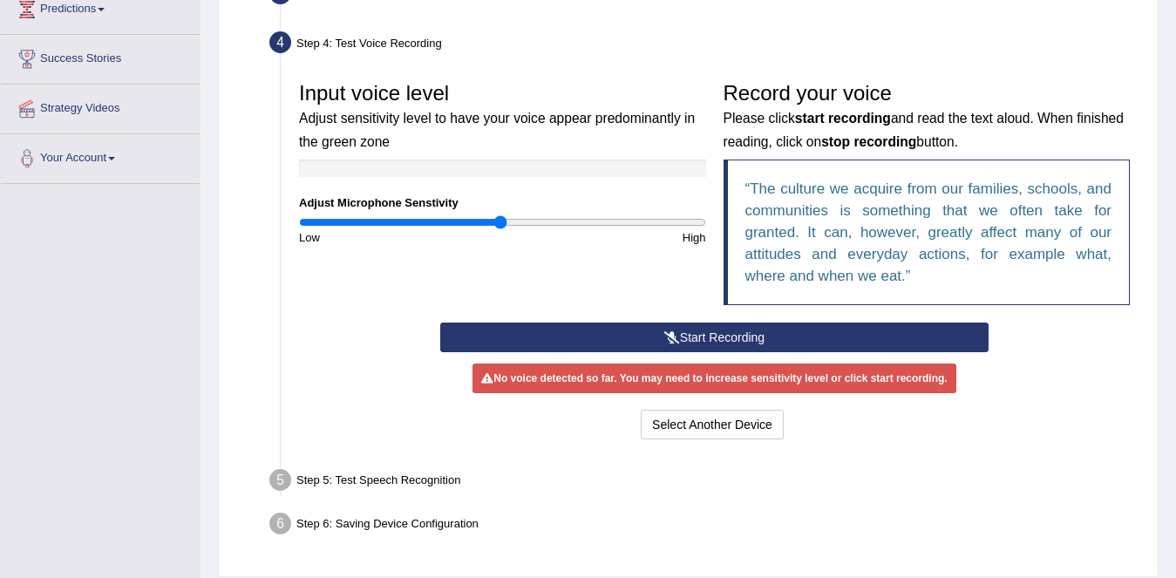
scroll to position [302, 0]
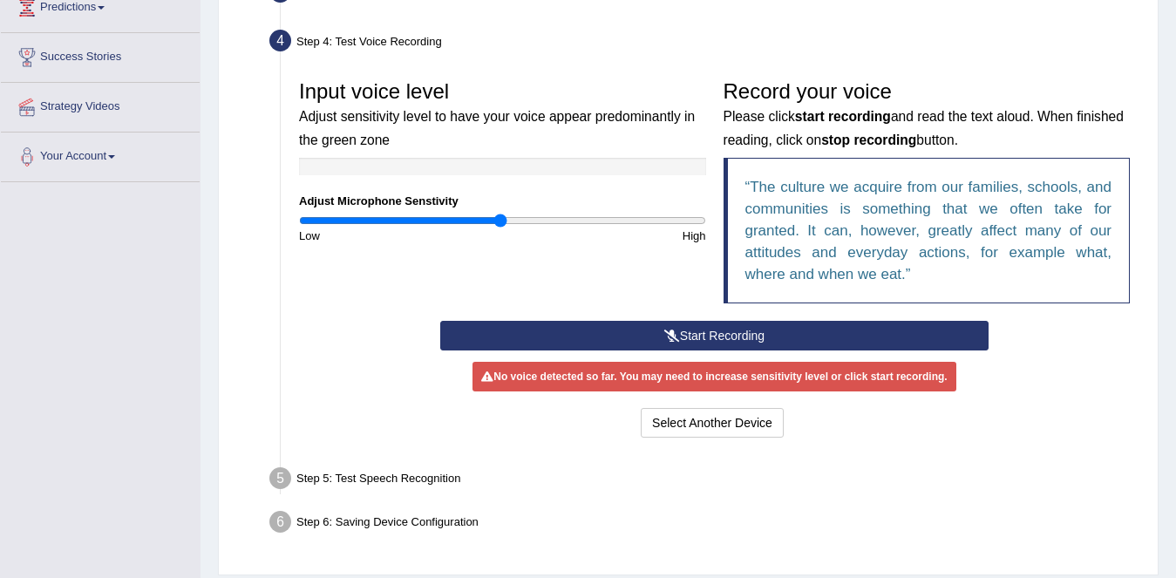
click at [665, 327] on button "Start Recording" at bounding box center [714, 336] width 548 height 30
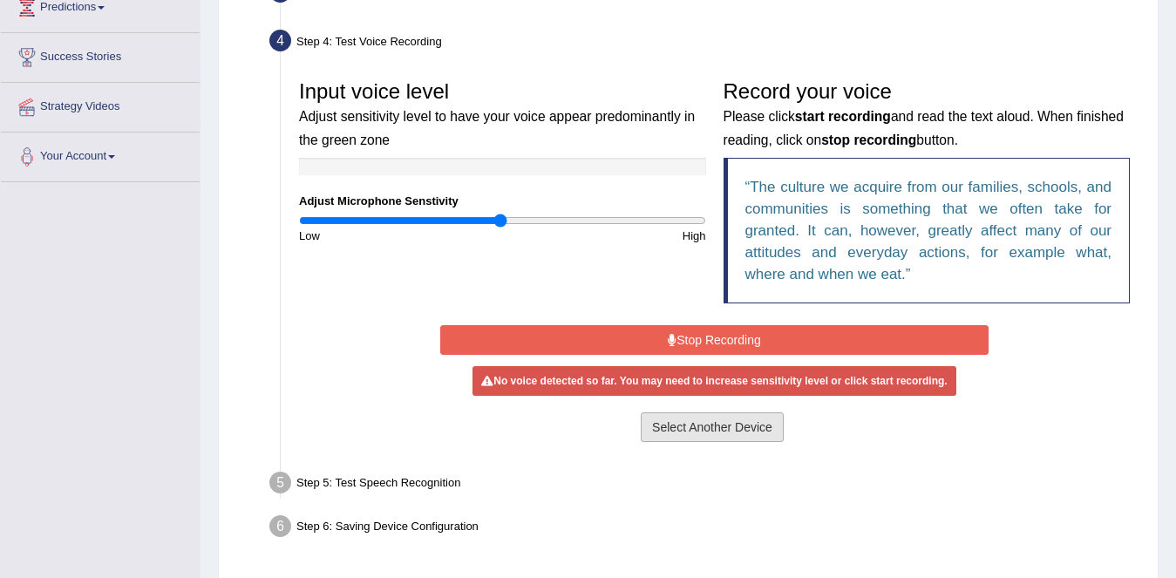
click at [695, 423] on button "Select Another Device" at bounding box center [712, 427] width 143 height 30
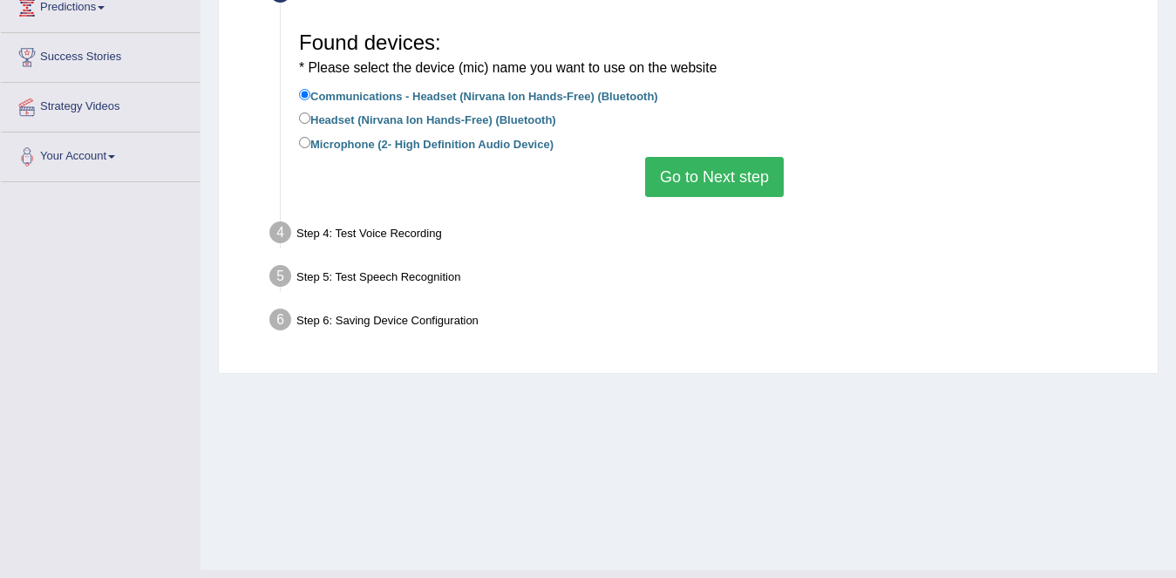
click at [668, 165] on button "Go to Next step" at bounding box center [714, 177] width 139 height 40
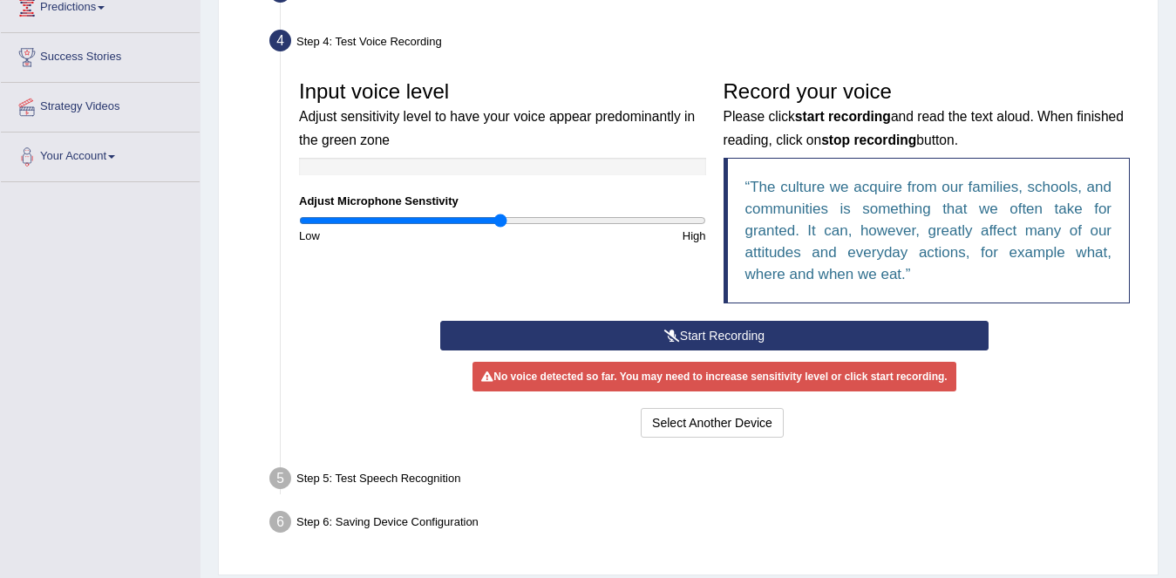
click at [646, 334] on button "Start Recording" at bounding box center [714, 336] width 548 height 30
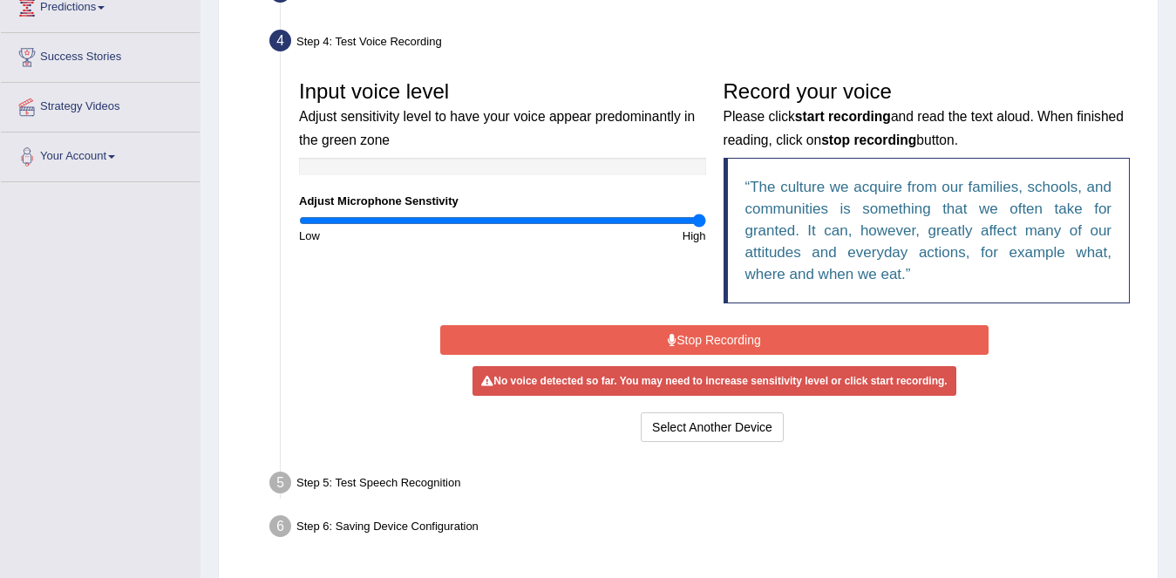
drag, startPoint x: 496, startPoint y: 221, endPoint x: 705, endPoint y: 220, distance: 209.2
click at [705, 220] on input "range" at bounding box center [502, 221] width 407 height 14
click at [519, 219] on input "range" at bounding box center [502, 221] width 407 height 14
click at [688, 340] on button "Stop Recording" at bounding box center [714, 340] width 548 height 30
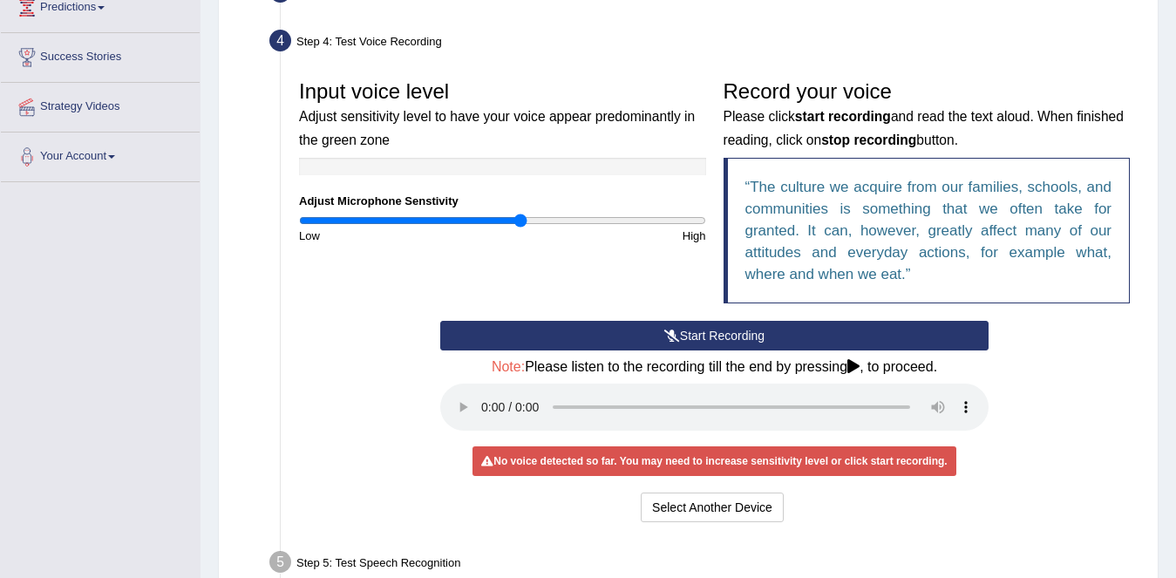
click at [702, 332] on button "Start Recording" at bounding box center [714, 336] width 548 height 30
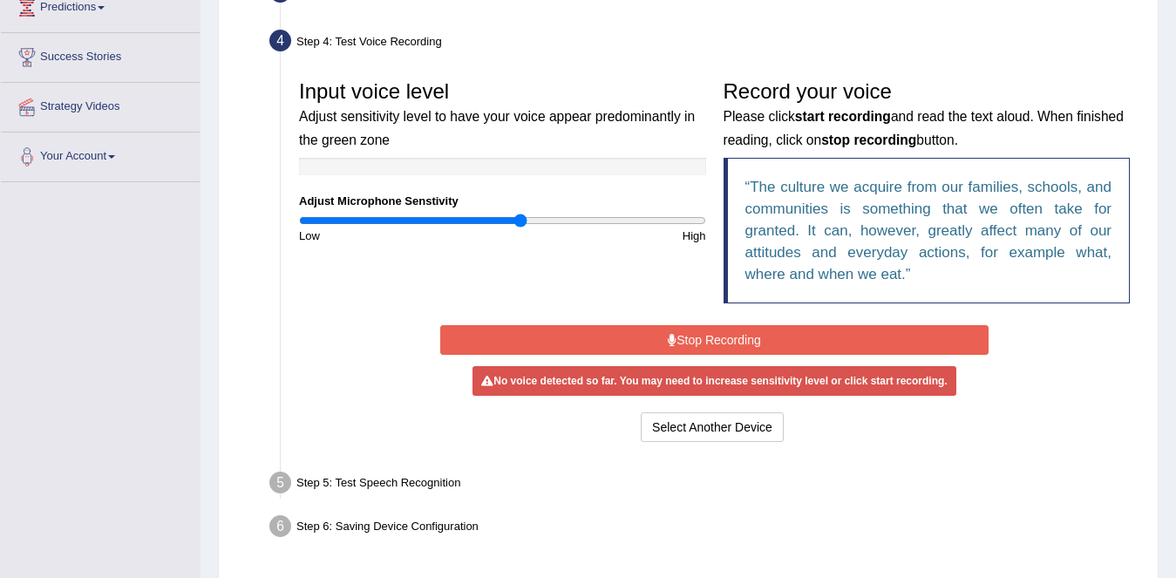
click at [712, 336] on button "Stop Recording" at bounding box center [714, 340] width 548 height 30
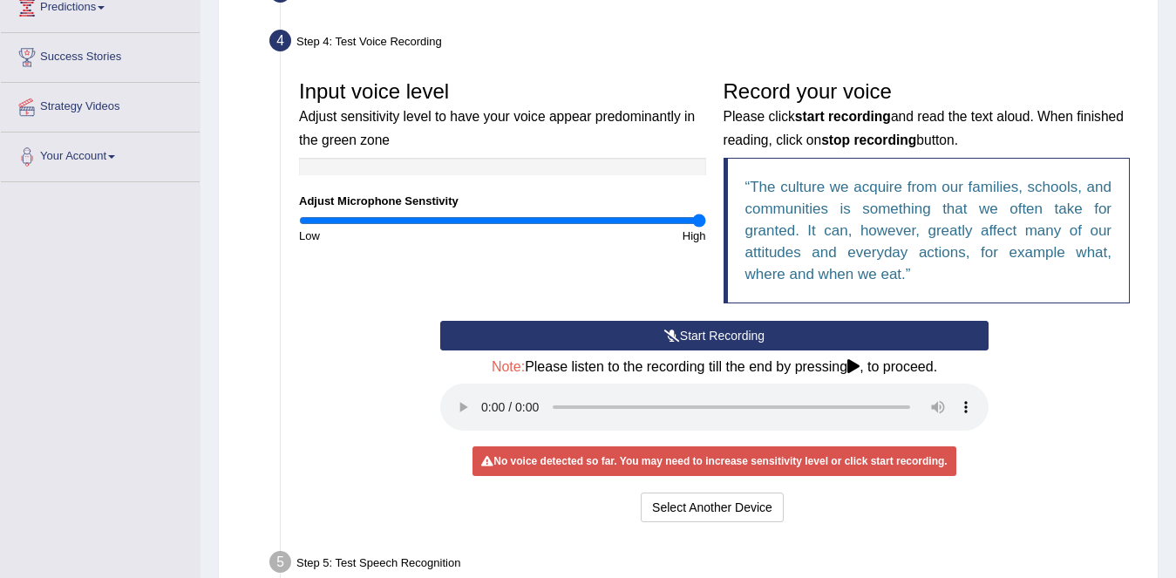
type input "2"
click at [702, 218] on input "range" at bounding box center [502, 221] width 407 height 14
click at [678, 336] on button "Start Recording" at bounding box center [714, 336] width 548 height 30
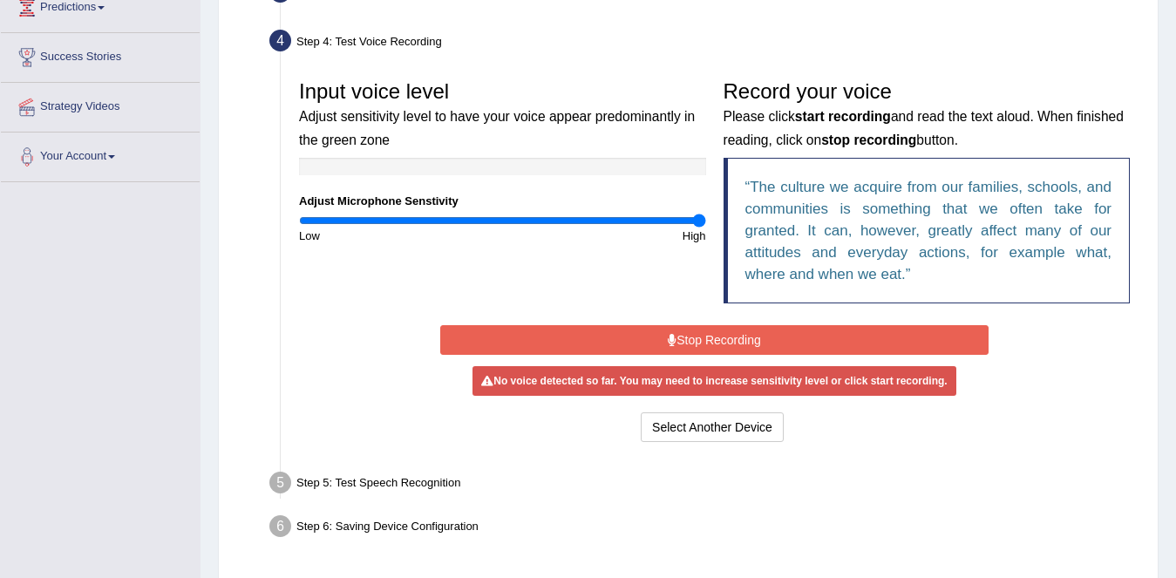
click at [678, 336] on button "Stop Recording" at bounding box center [714, 340] width 548 height 30
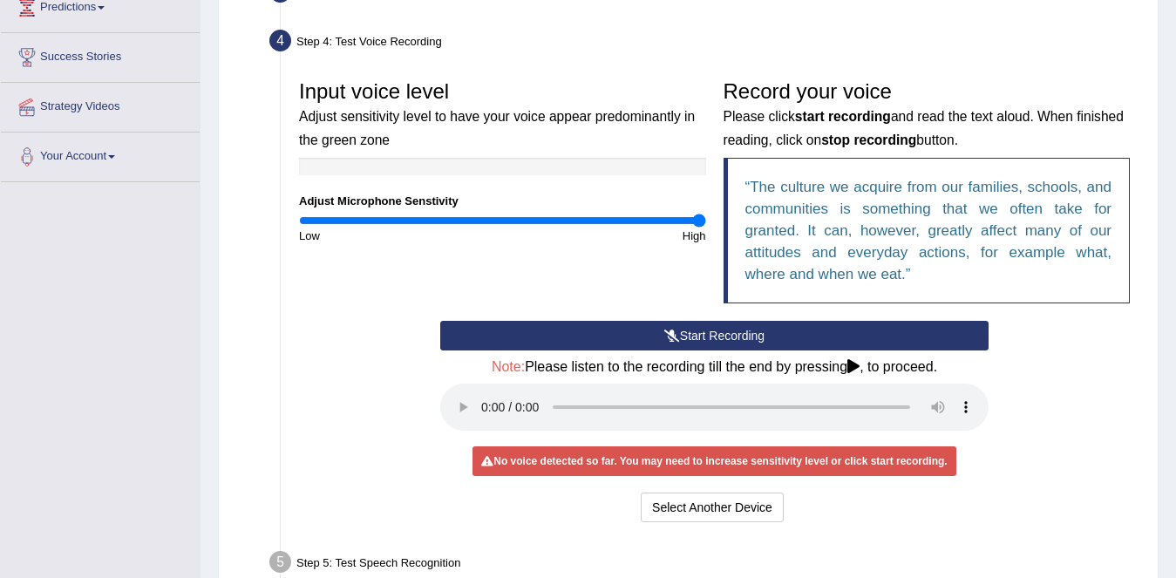
click at [667, 471] on div "No voice detected so far. You may need to increase sensitivity level or click s…" at bounding box center [713, 461] width 483 height 30
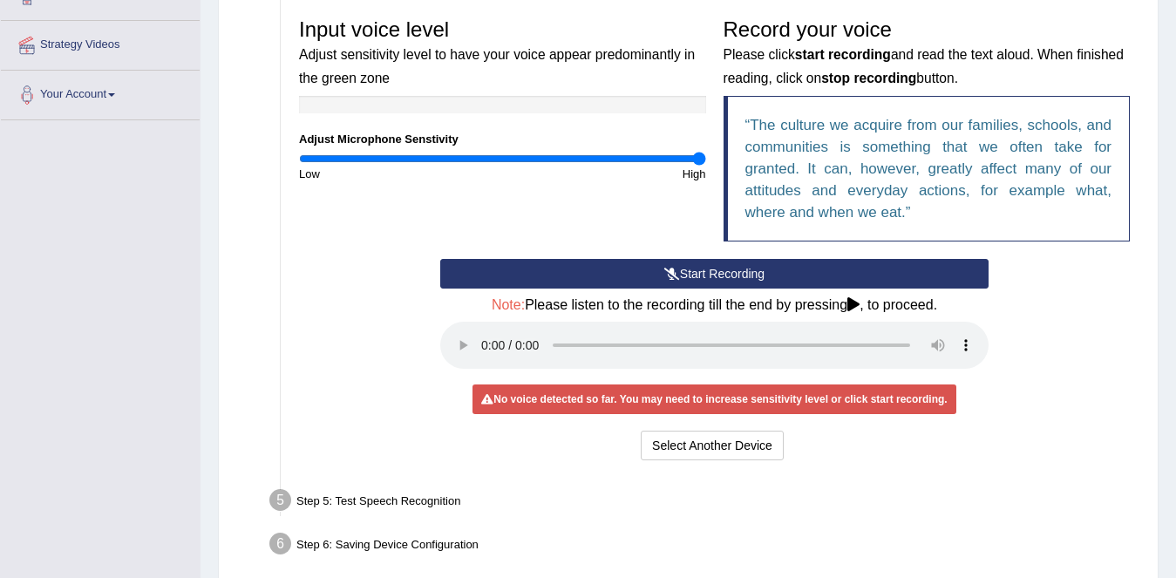
scroll to position [66, 0]
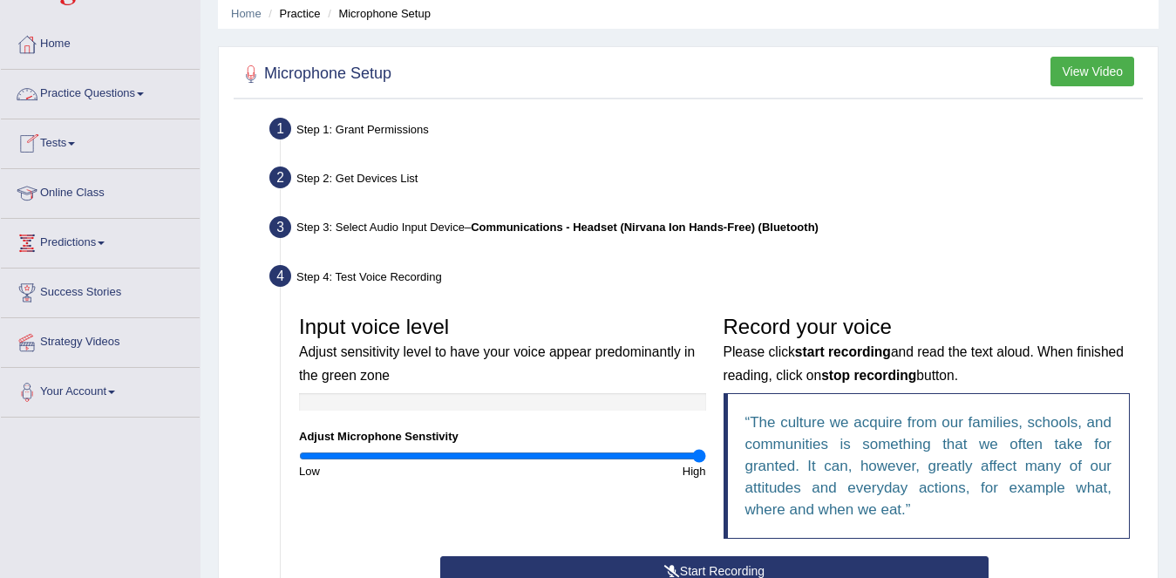
click at [145, 109] on link "Practice Questions" at bounding box center [100, 92] width 199 height 44
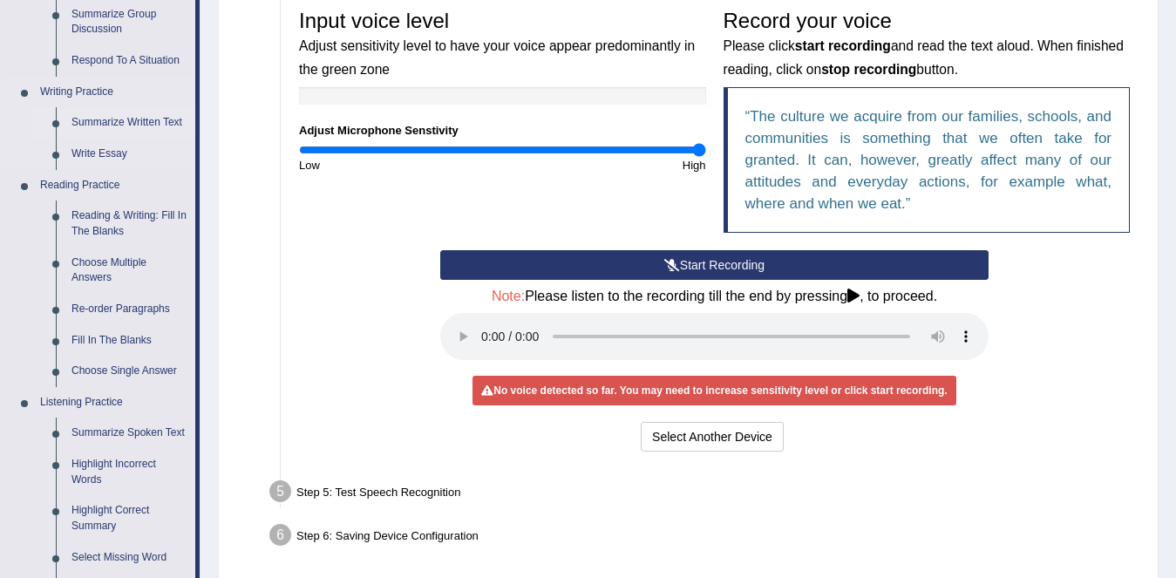
scroll to position [373, 0]
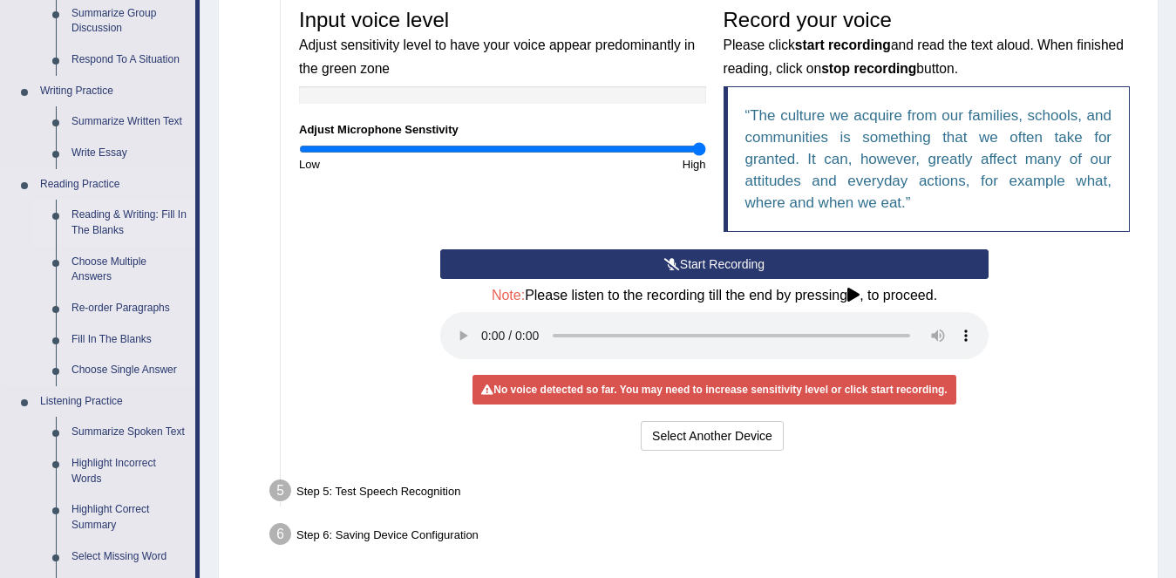
click at [126, 212] on link "Reading & Writing: Fill In The Blanks" at bounding box center [130, 223] width 132 height 46
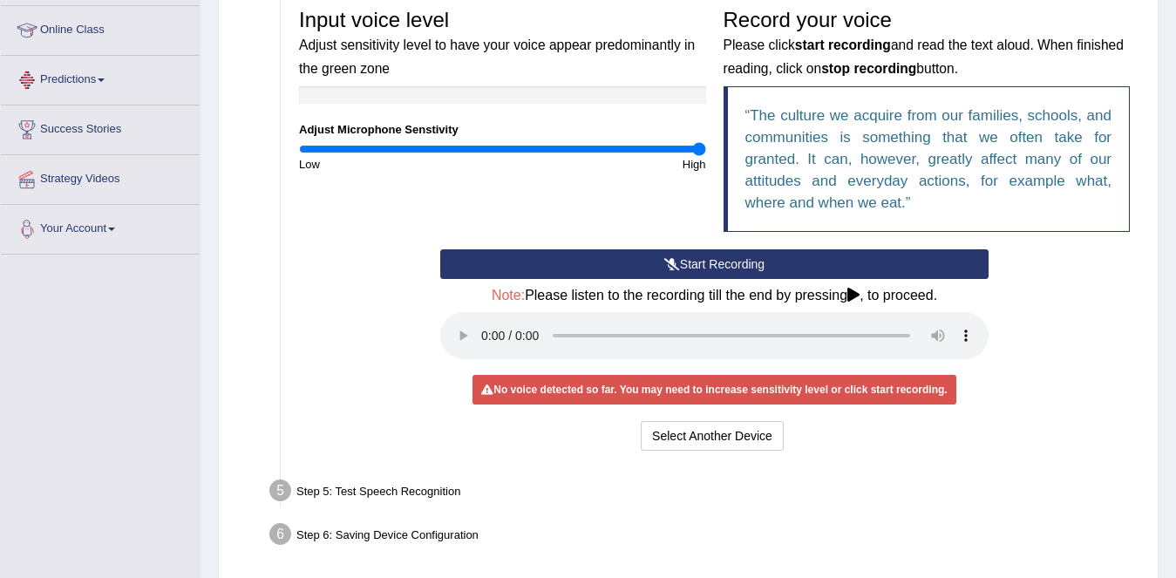
scroll to position [440, 0]
